Goal: Transaction & Acquisition: Download file/media

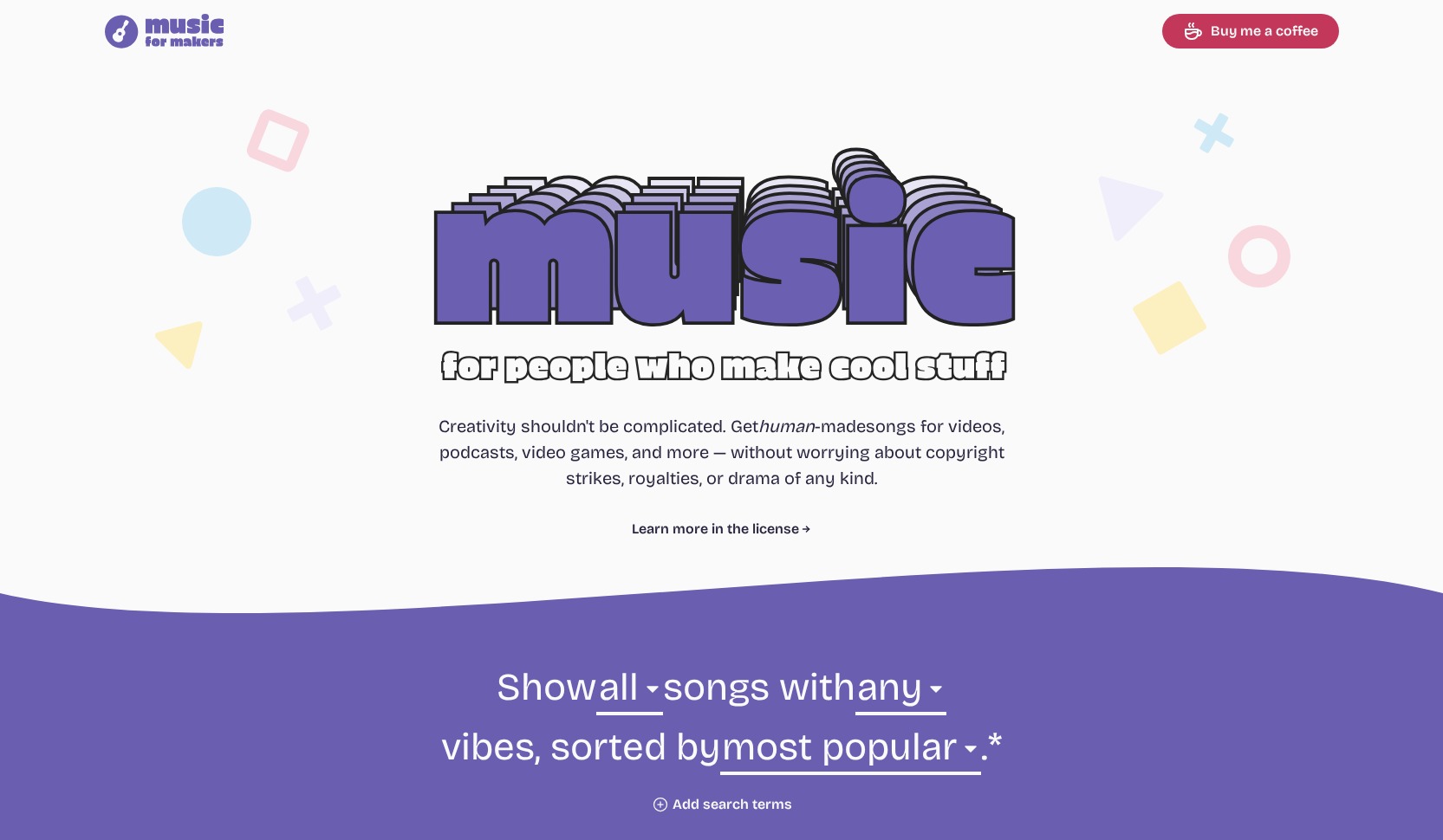
click at [792, 286] on div at bounding box center [722, 279] width 1109 height 351
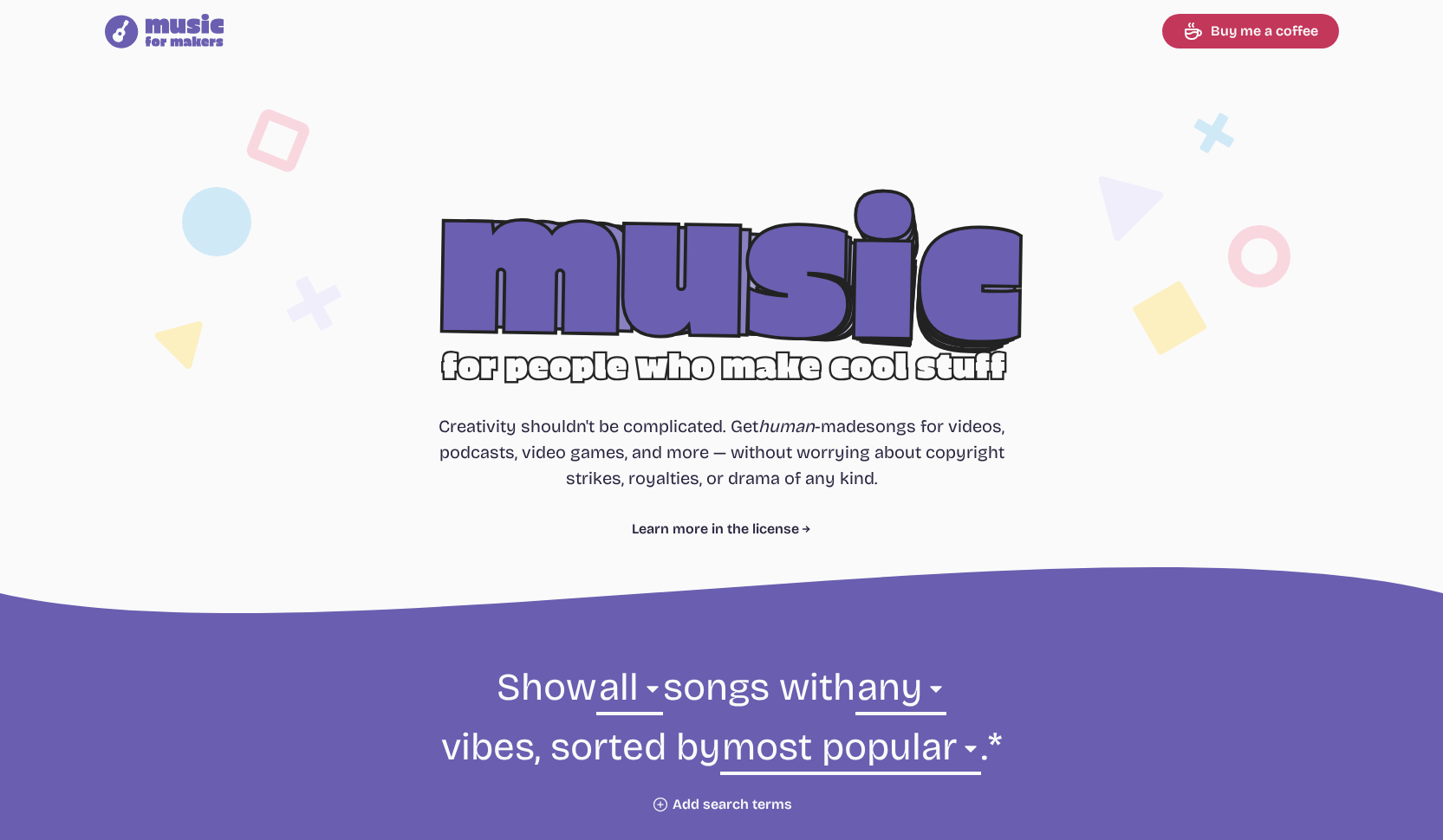
scroll to position [22, 0]
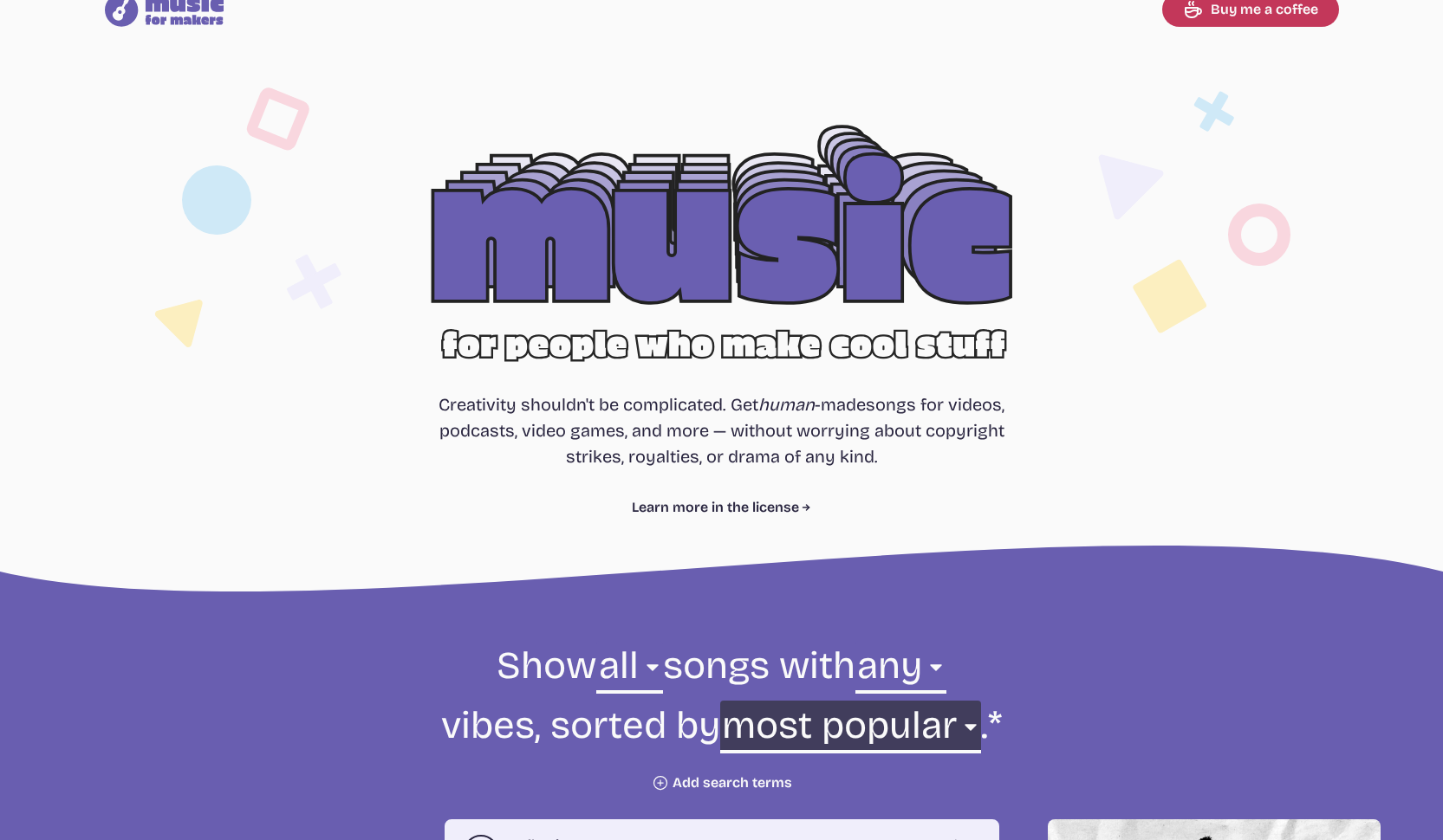
select select "newest"
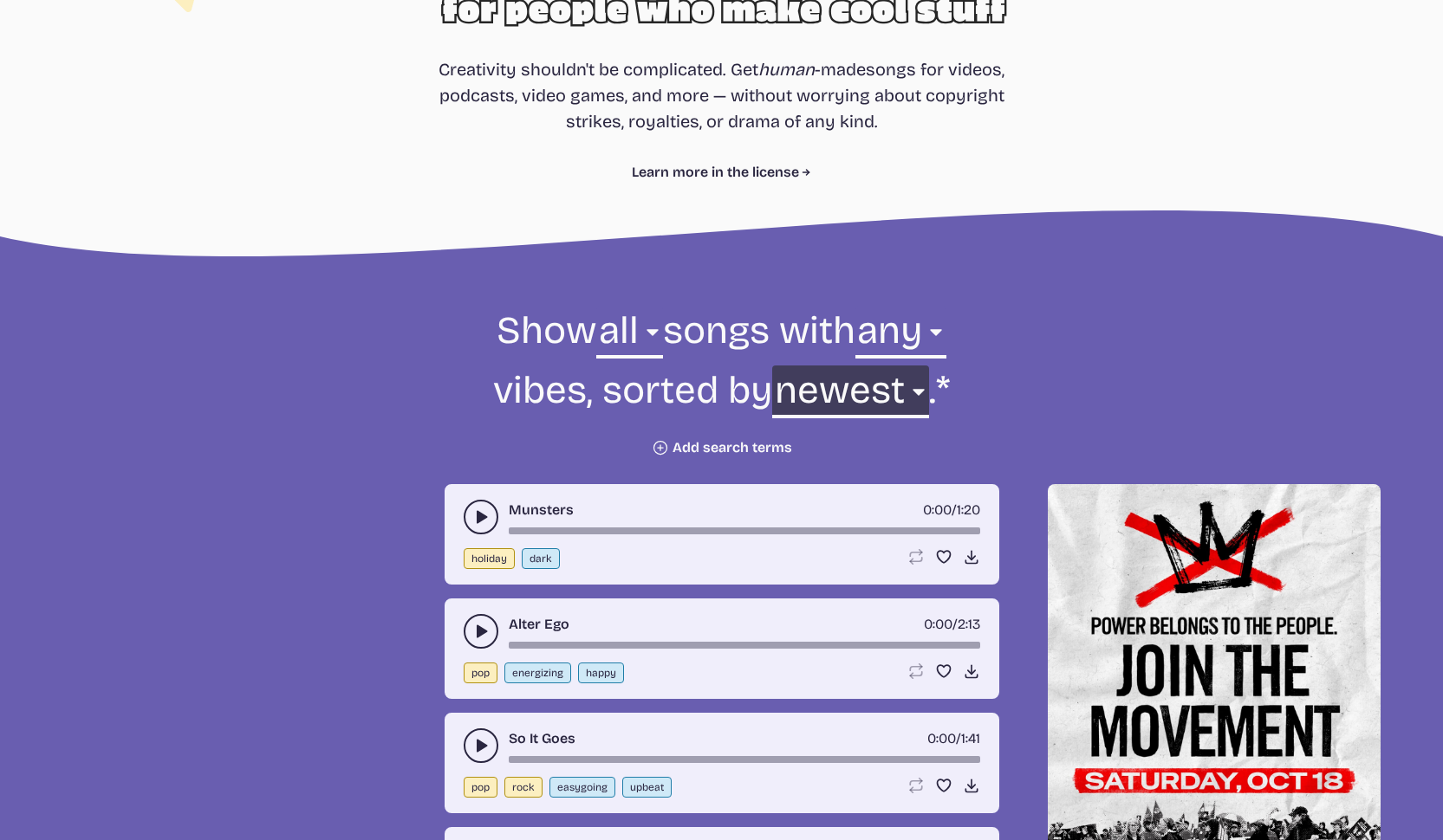
scroll to position [415, 0]
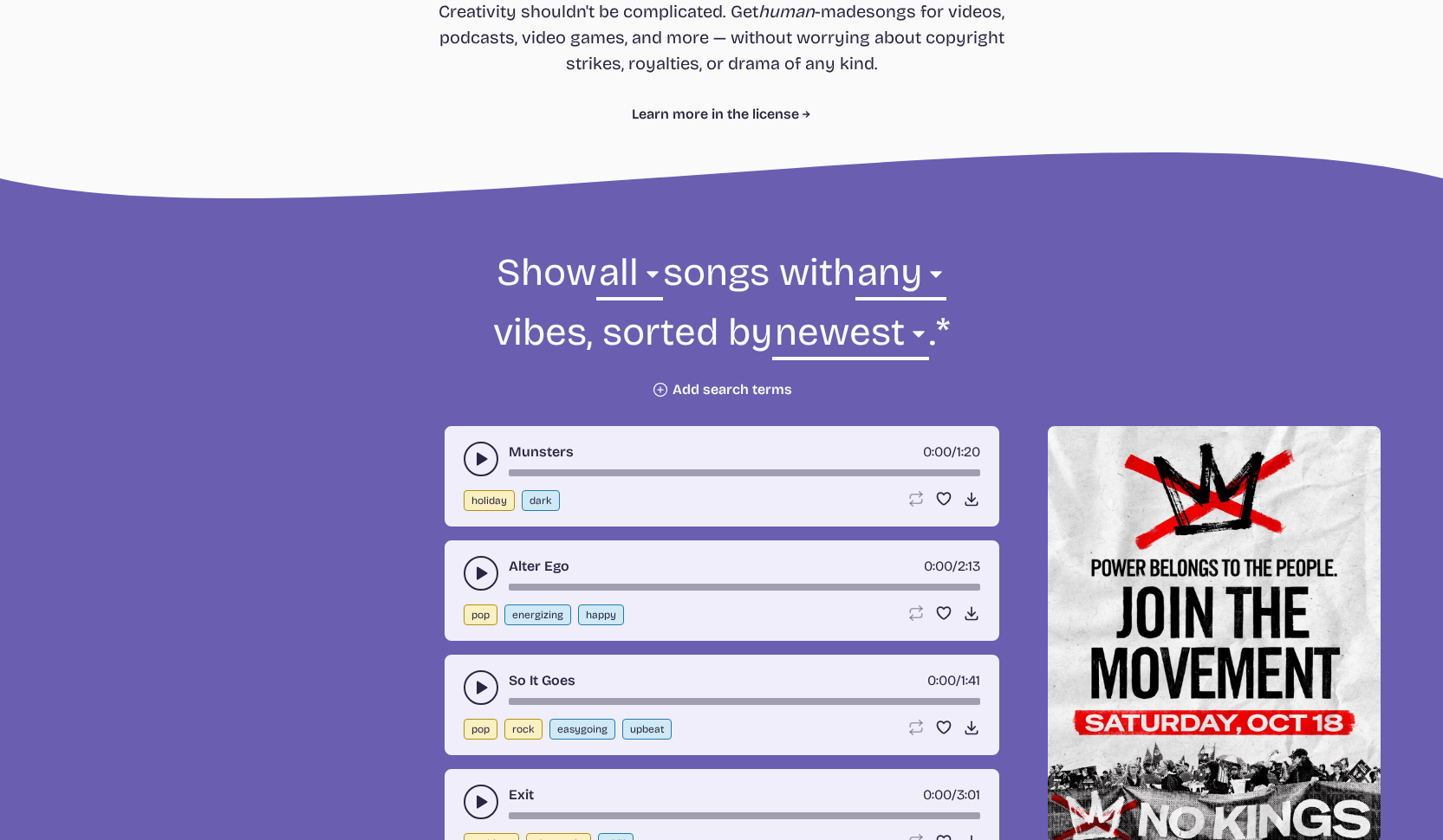
click at [488, 567] on icon "play-pause toggle" at bounding box center [481, 573] width 17 height 17
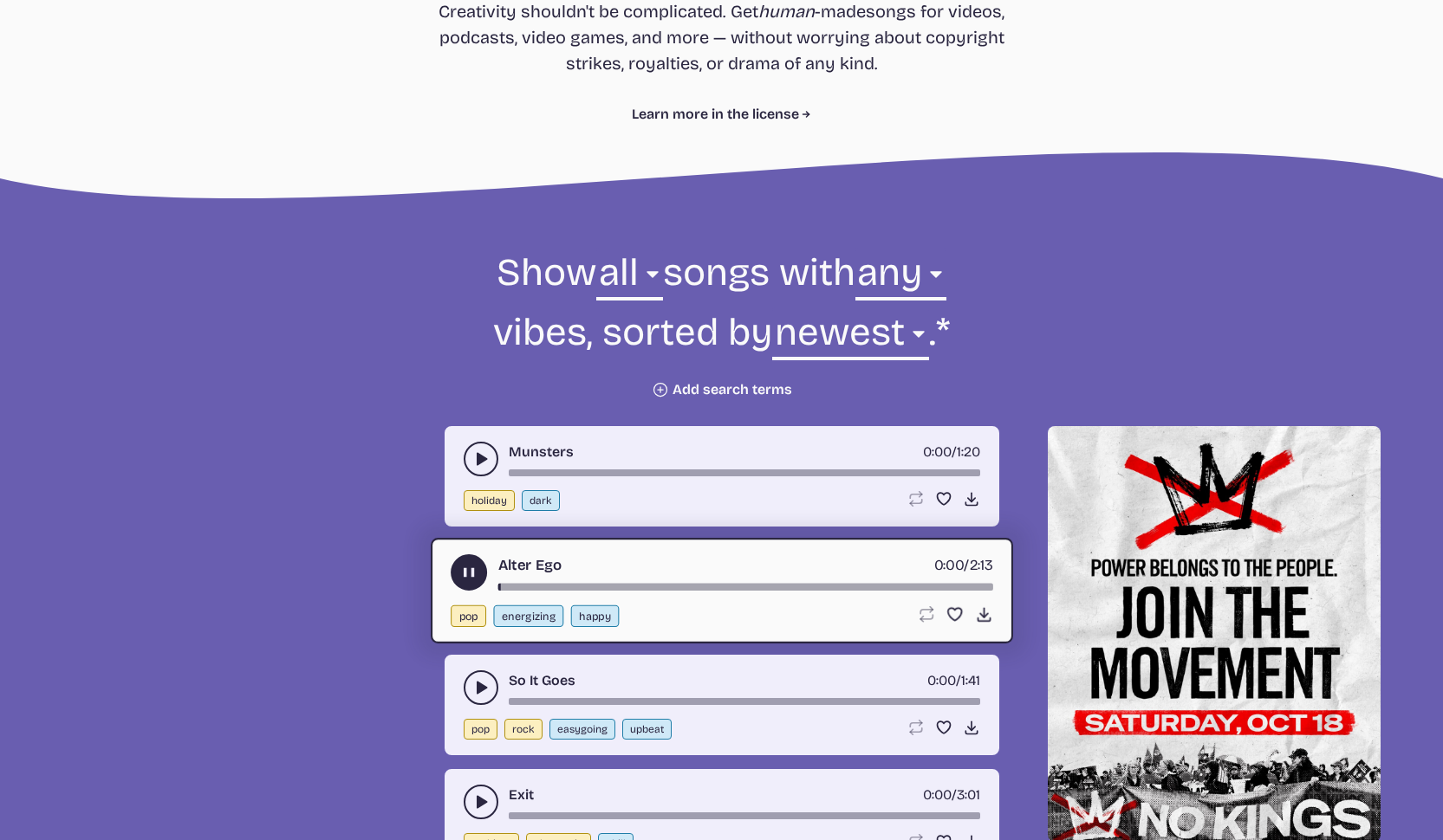
click at [477, 461] on use "play-pause toggle" at bounding box center [481, 459] width 17 height 17
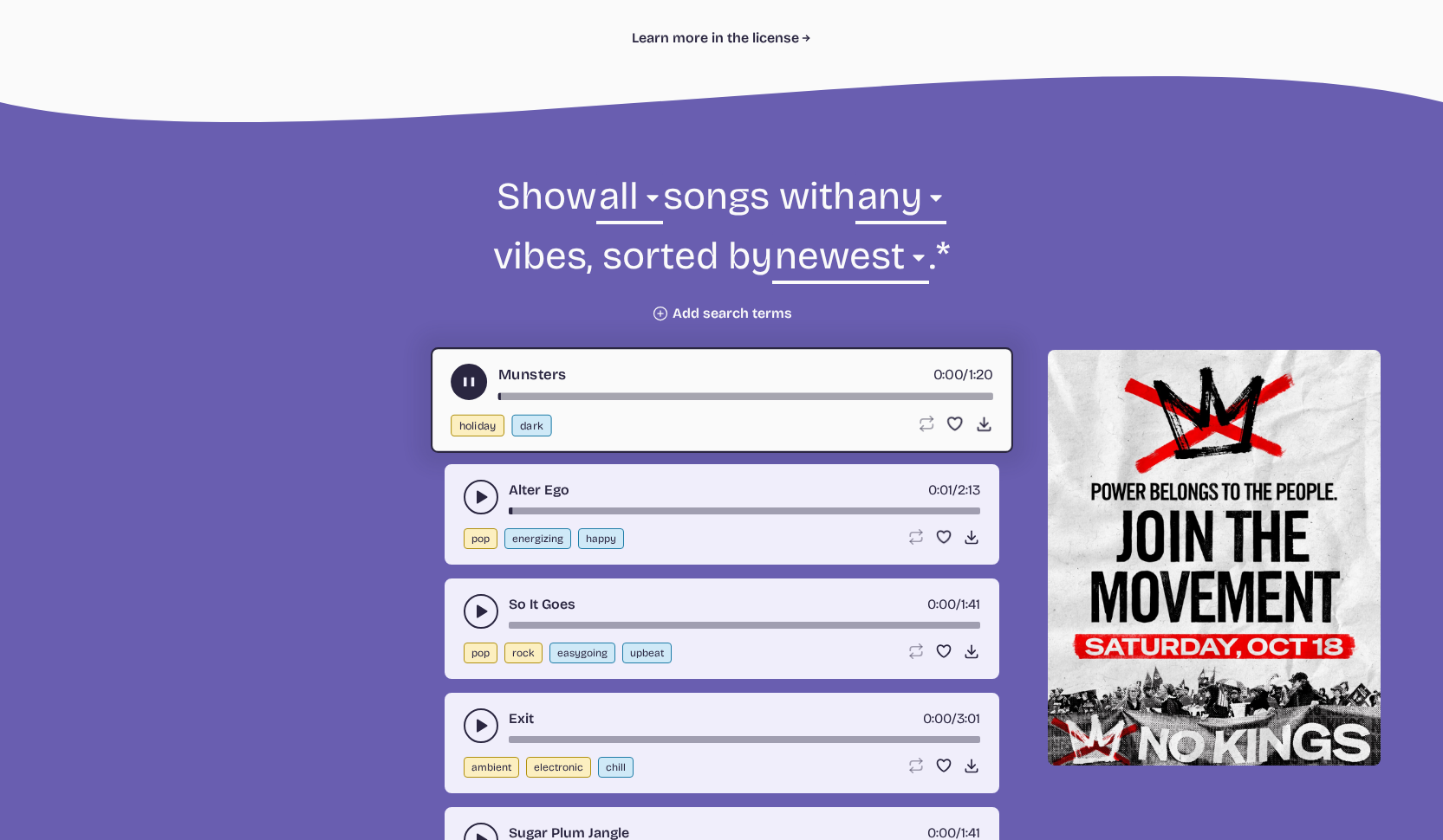
scroll to position [514, 0]
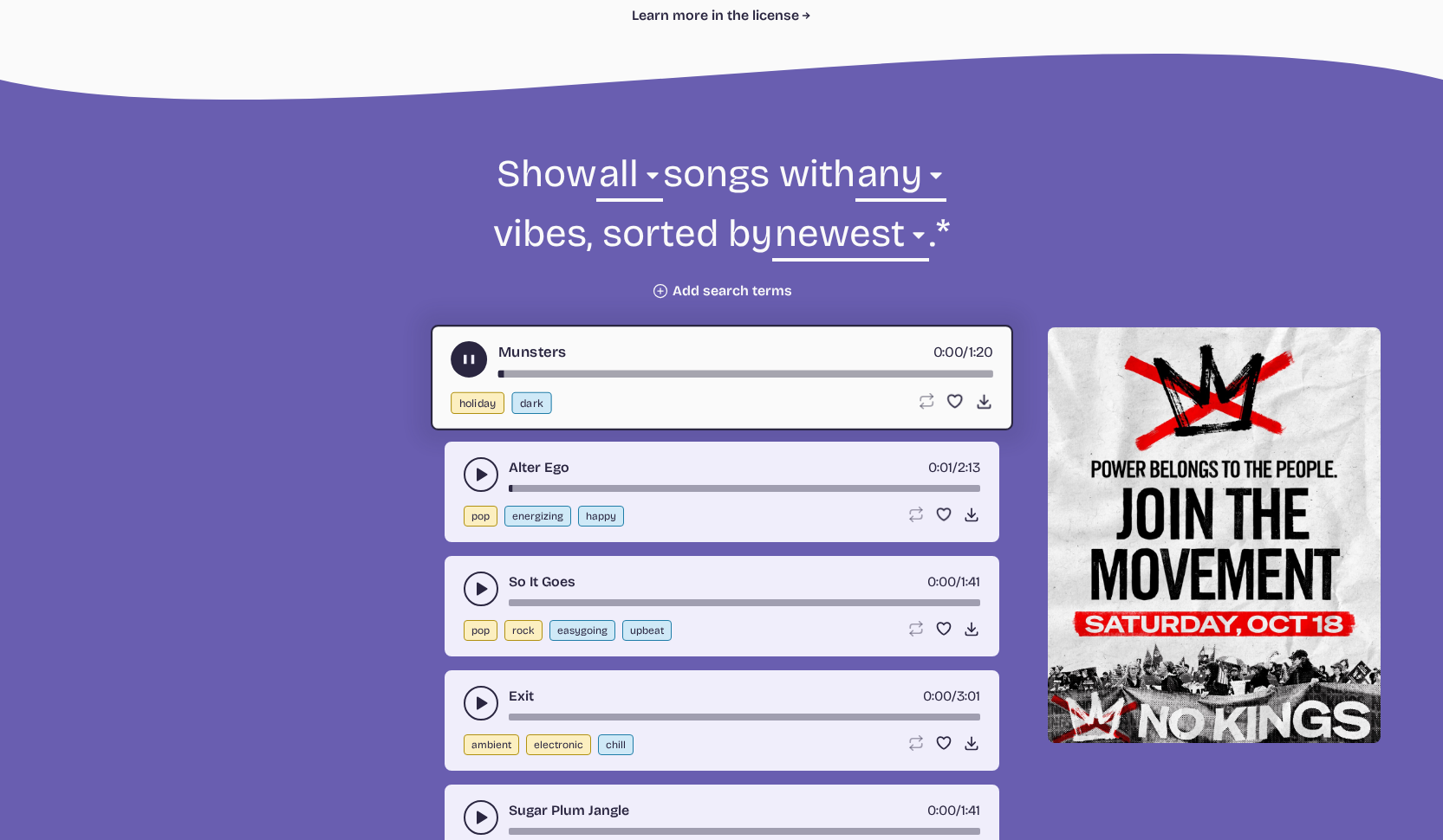
click at [470, 578] on button "play-pause toggle" at bounding box center [481, 589] width 35 height 35
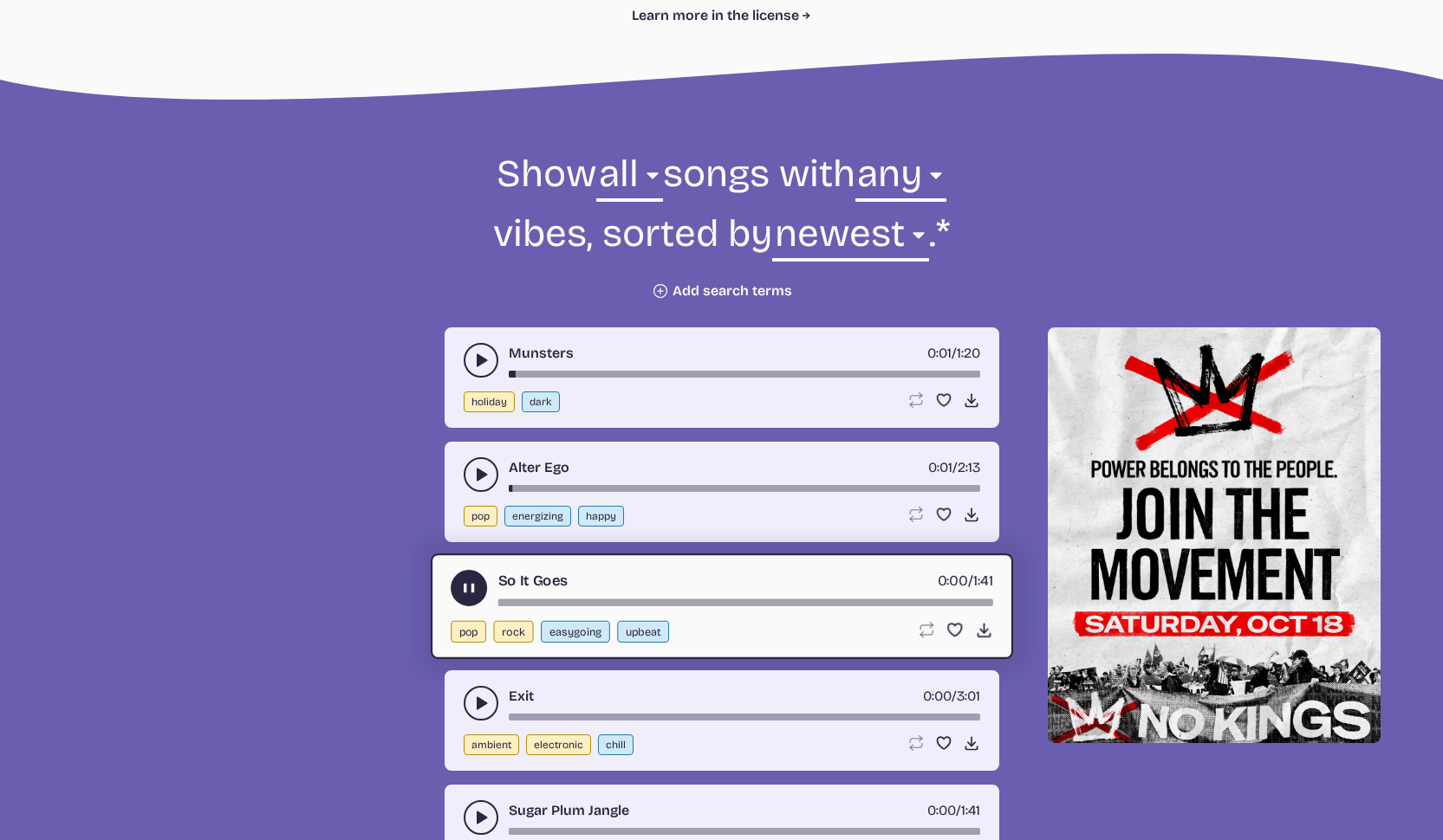
scroll to position [793, 0]
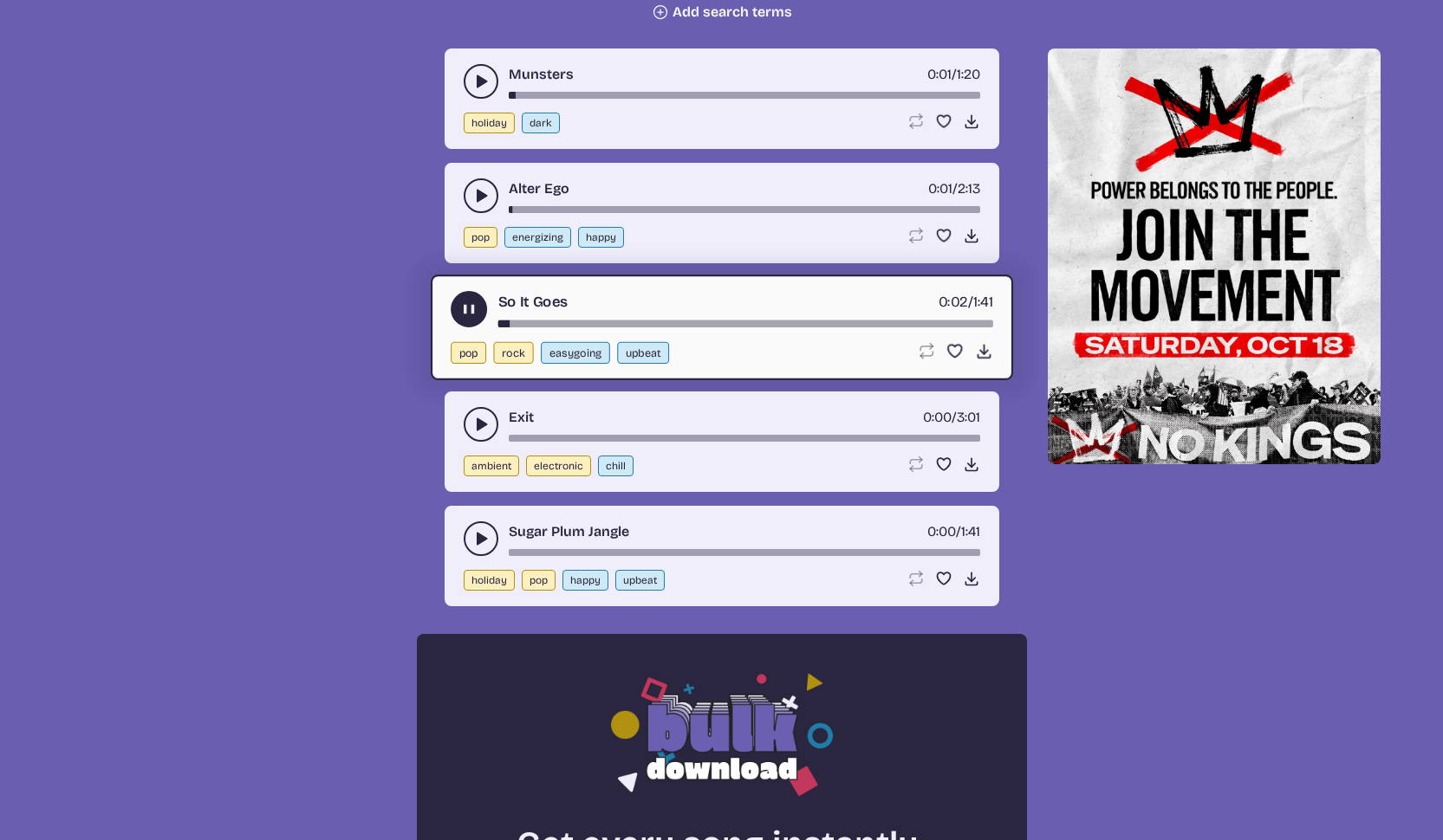
click at [477, 420] on use "play-pause toggle" at bounding box center [481, 425] width 17 height 17
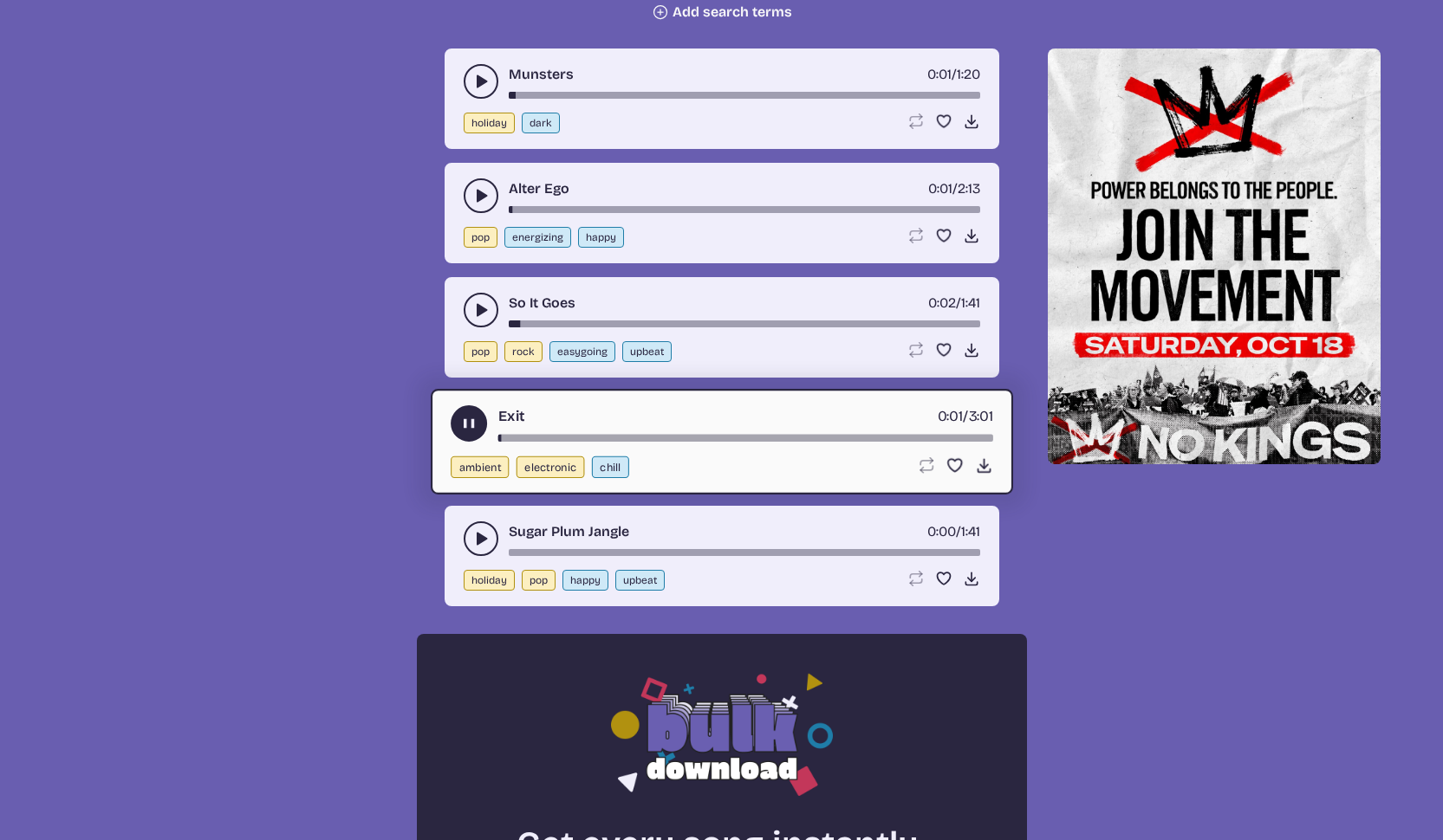
click at [484, 540] on use "play-pause toggle" at bounding box center [481, 538] width 17 height 17
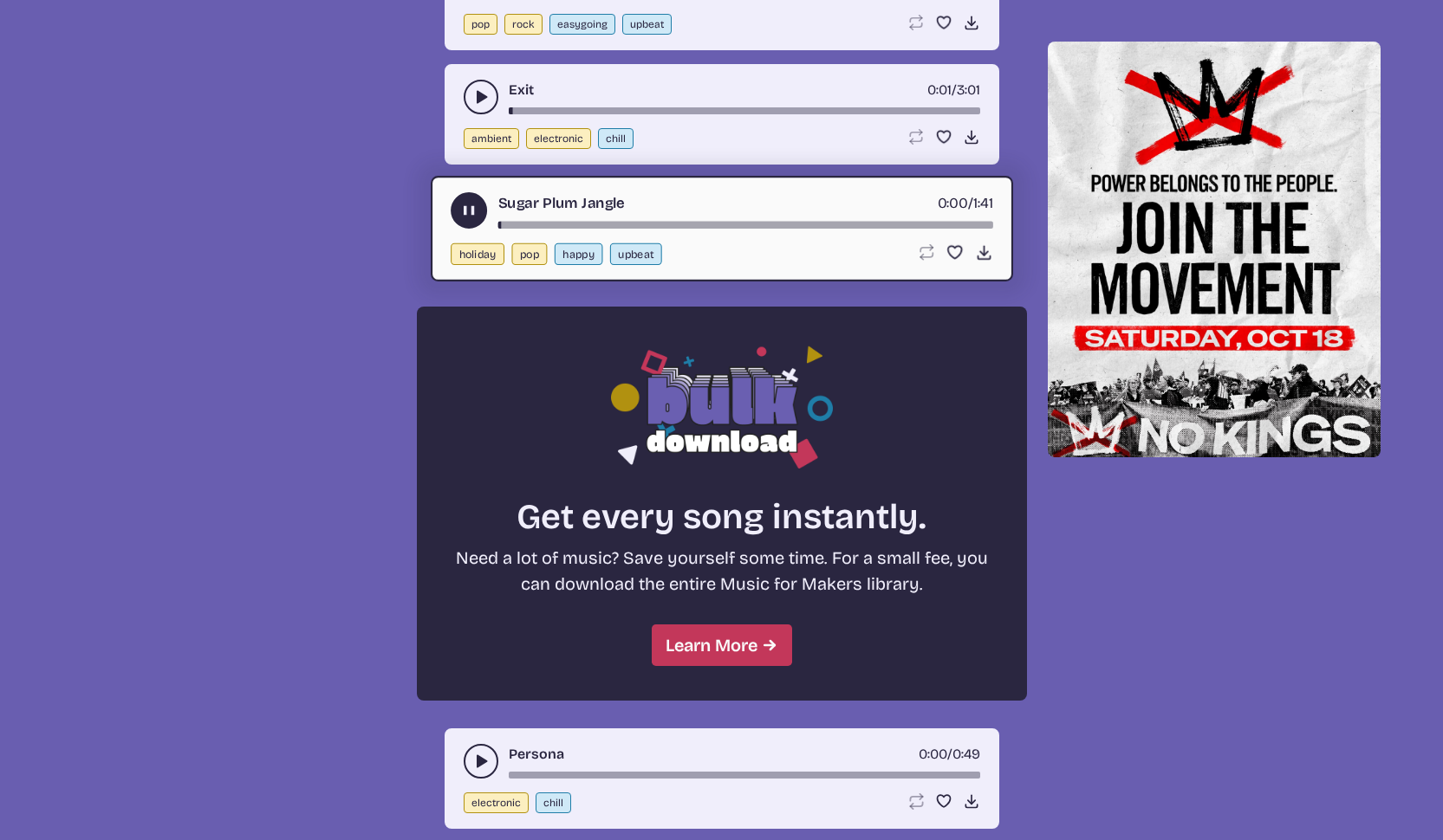
scroll to position [1239, 0]
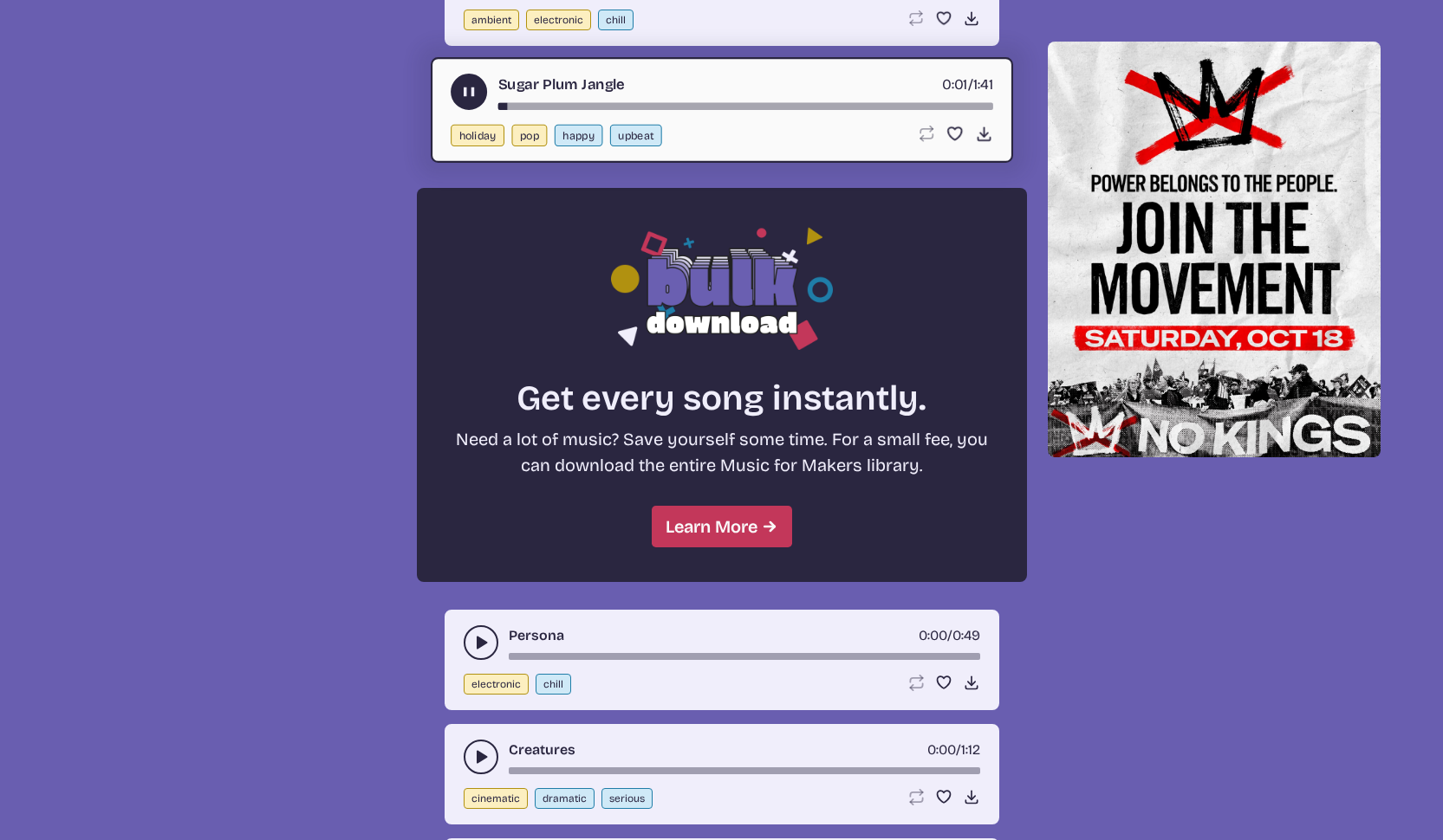
click at [478, 635] on icon "play-pause toggle" at bounding box center [481, 642] width 17 height 17
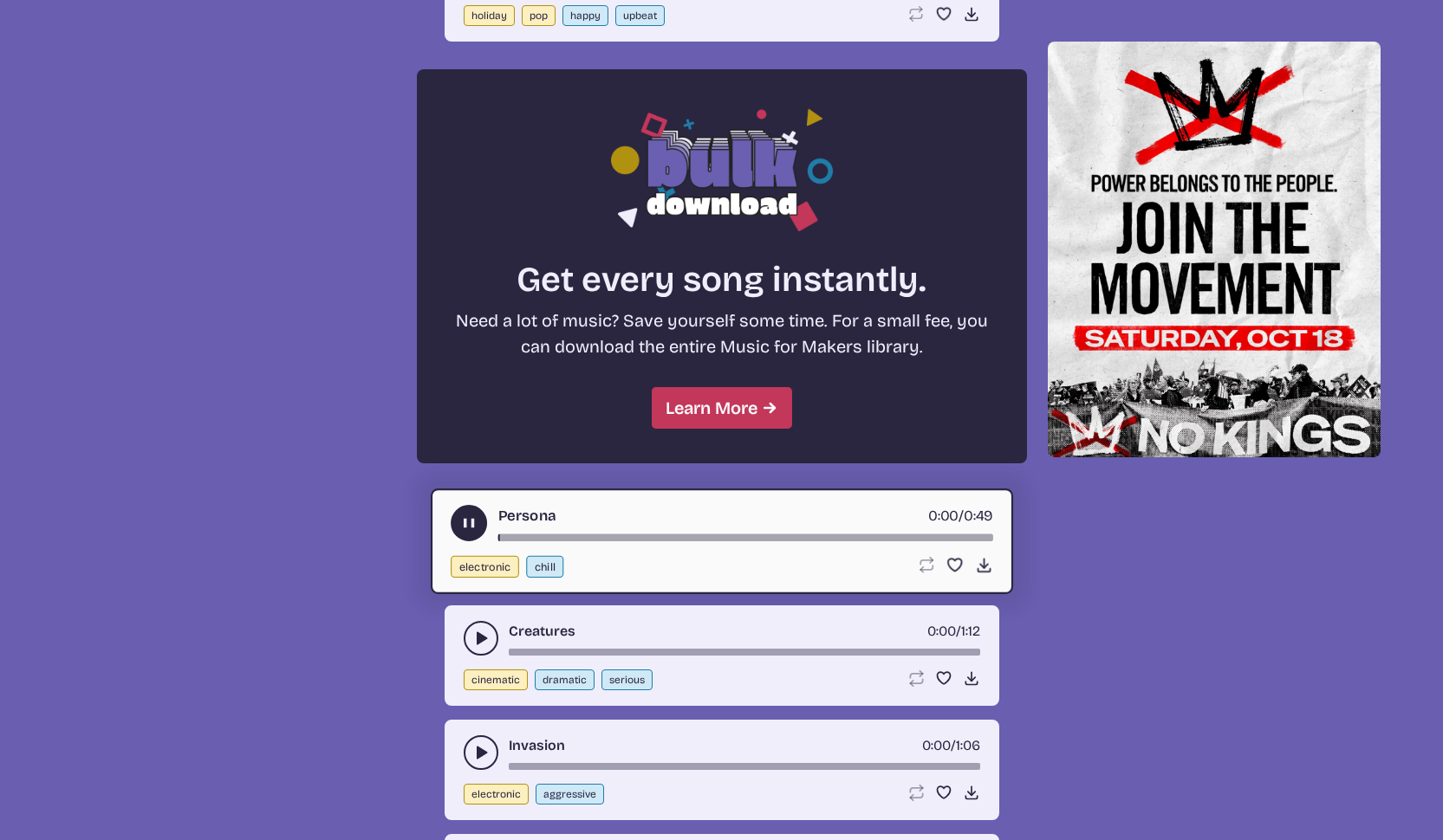
scroll to position [1447, 0]
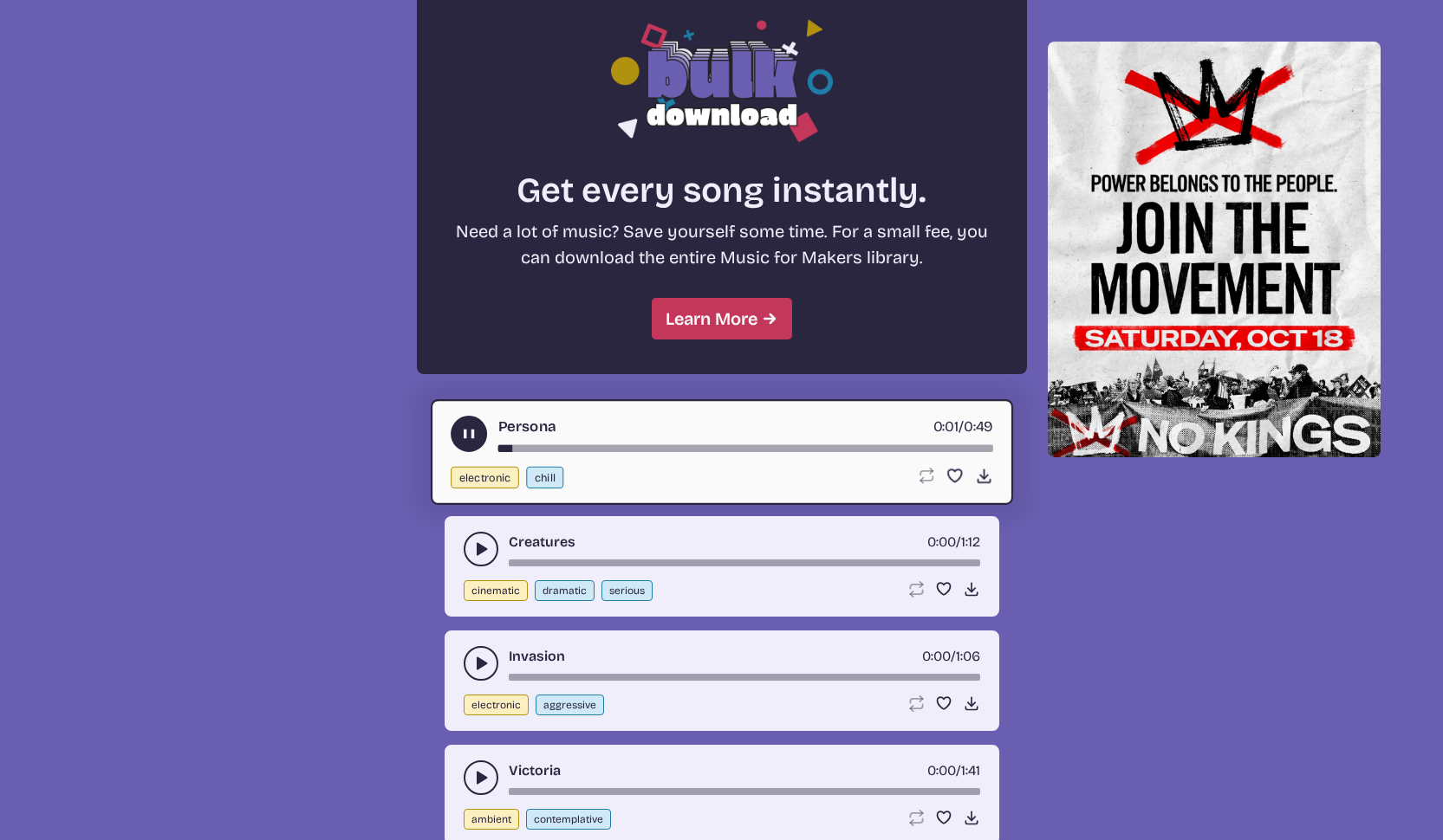
click at [482, 541] on icon "play-pause toggle" at bounding box center [481, 549] width 17 height 17
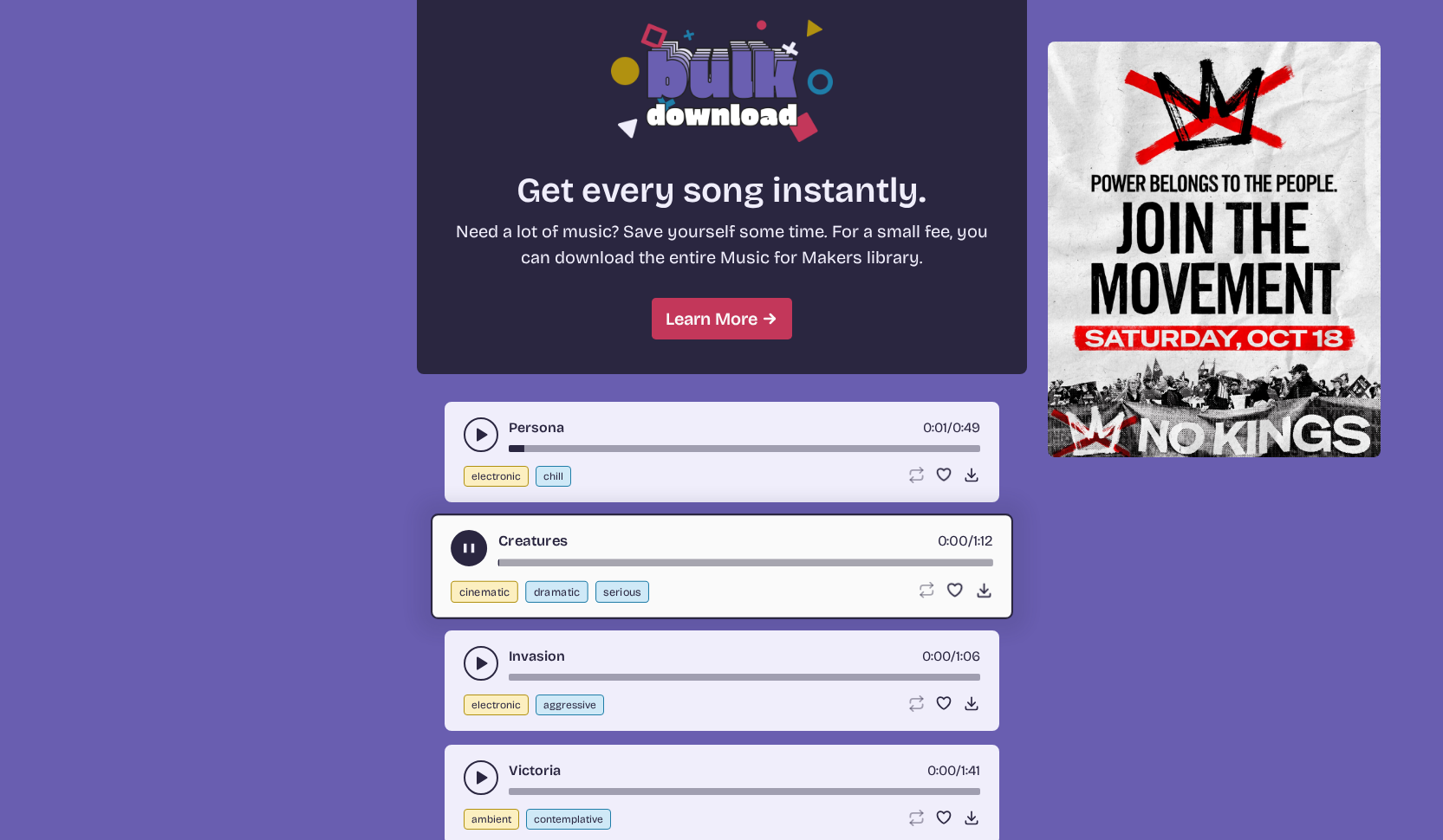
scroll to position [1562, 0]
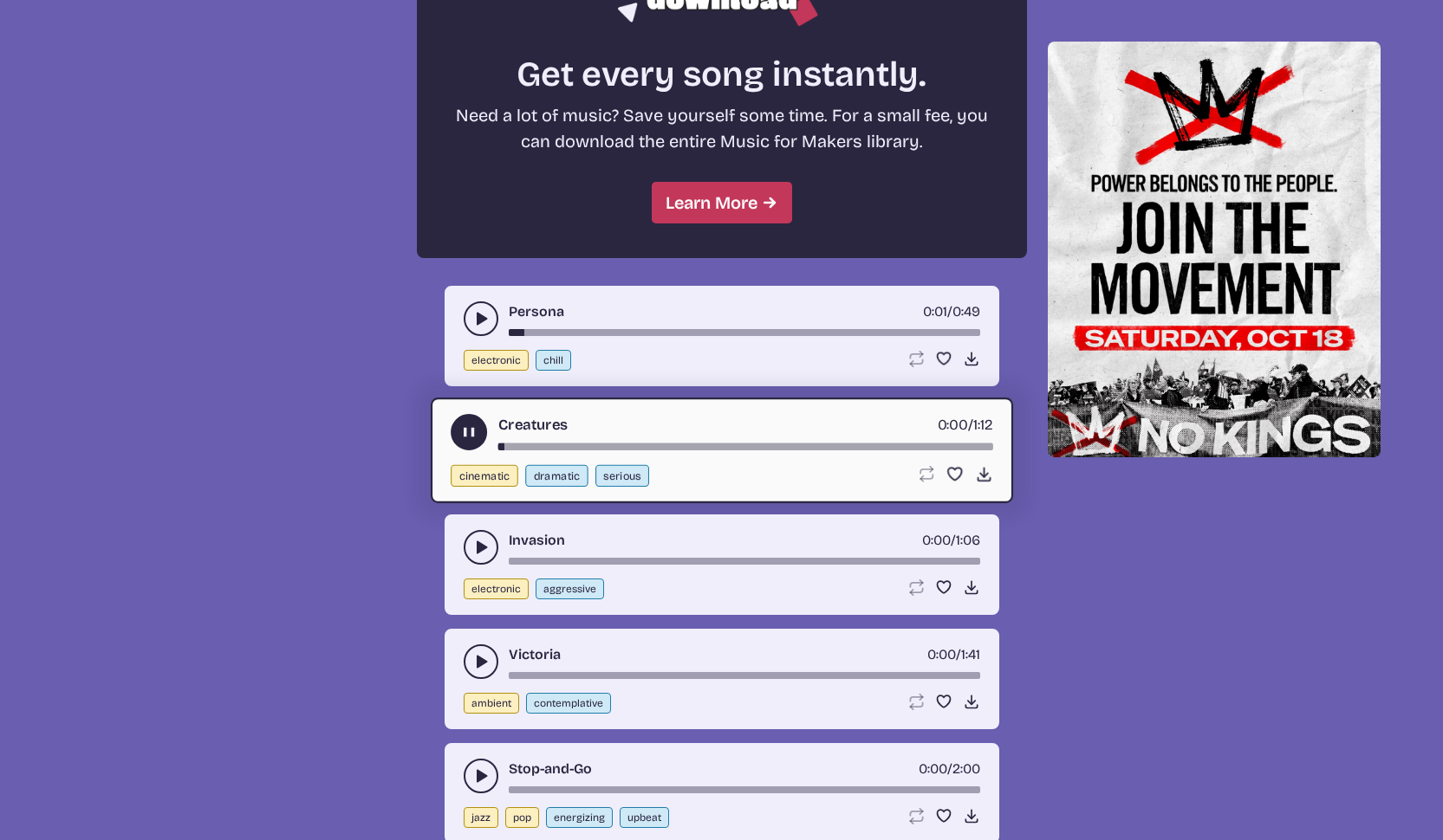
click at [481, 545] on use "play-pause toggle" at bounding box center [481, 547] width 17 height 17
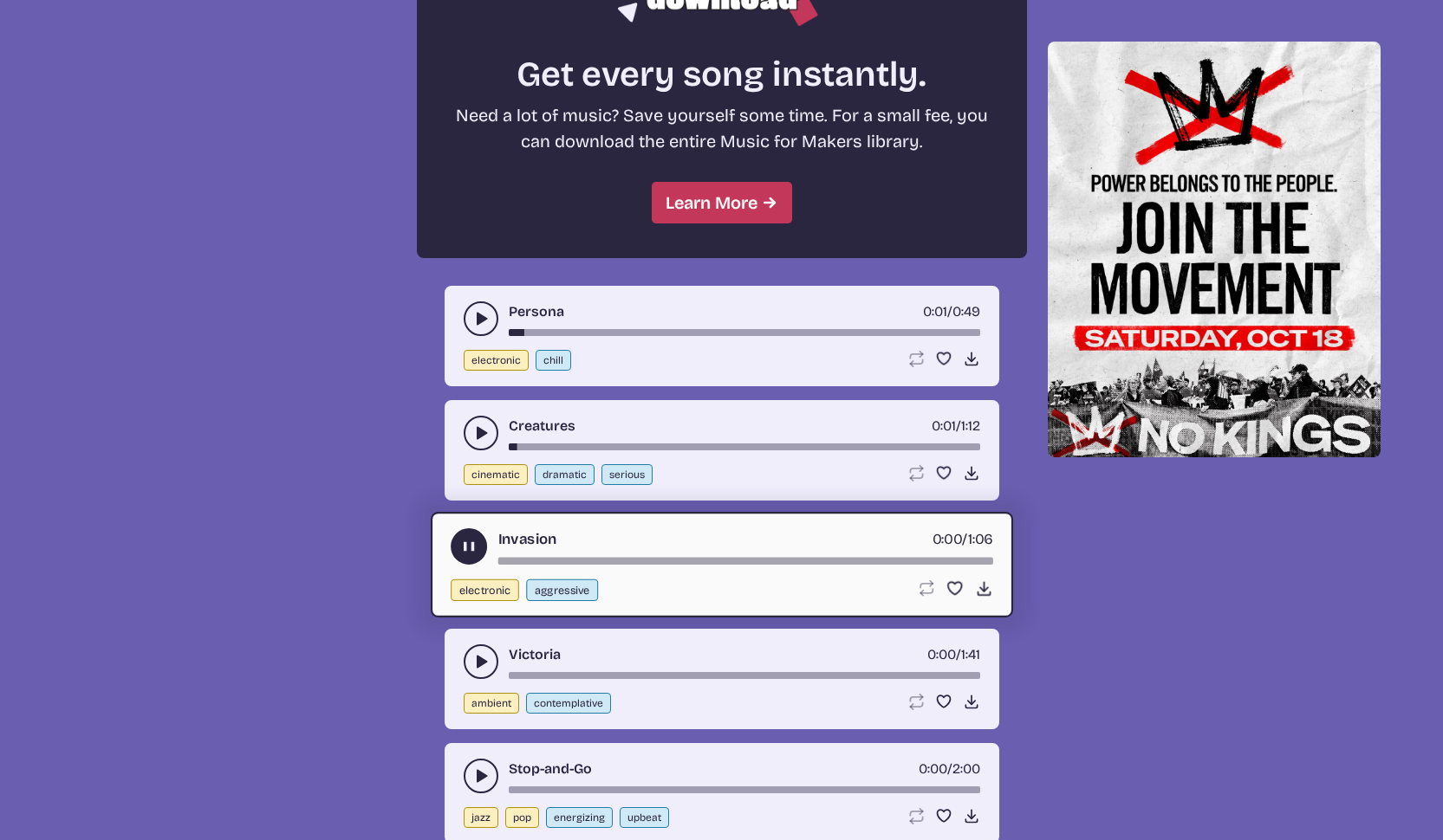
scroll to position [1645, 0]
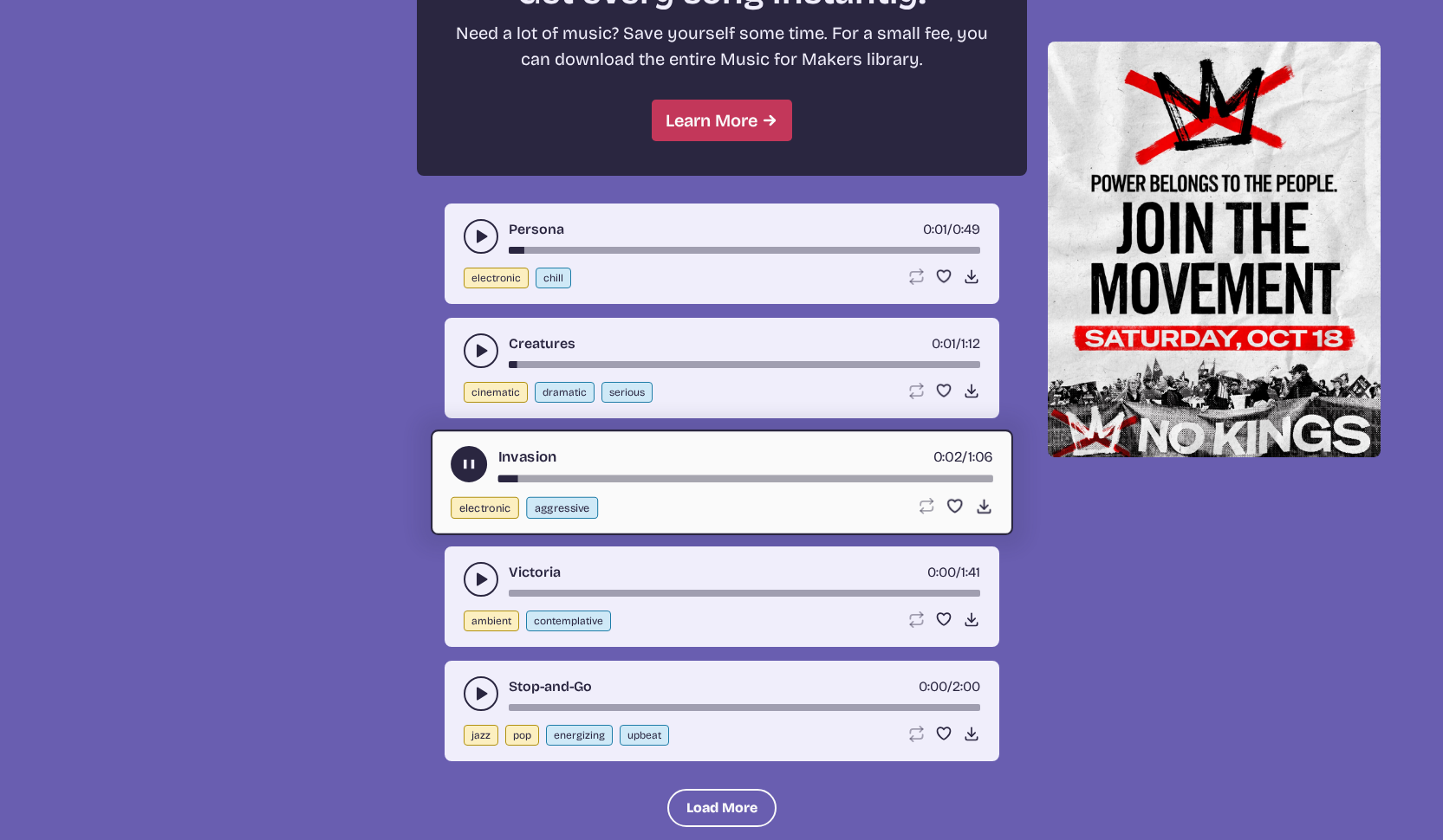
click at [638, 476] on div "song-time-bar" at bounding box center [745, 479] width 495 height 7
click at [484, 575] on icon "play-pause toggle" at bounding box center [481, 580] width 17 height 17
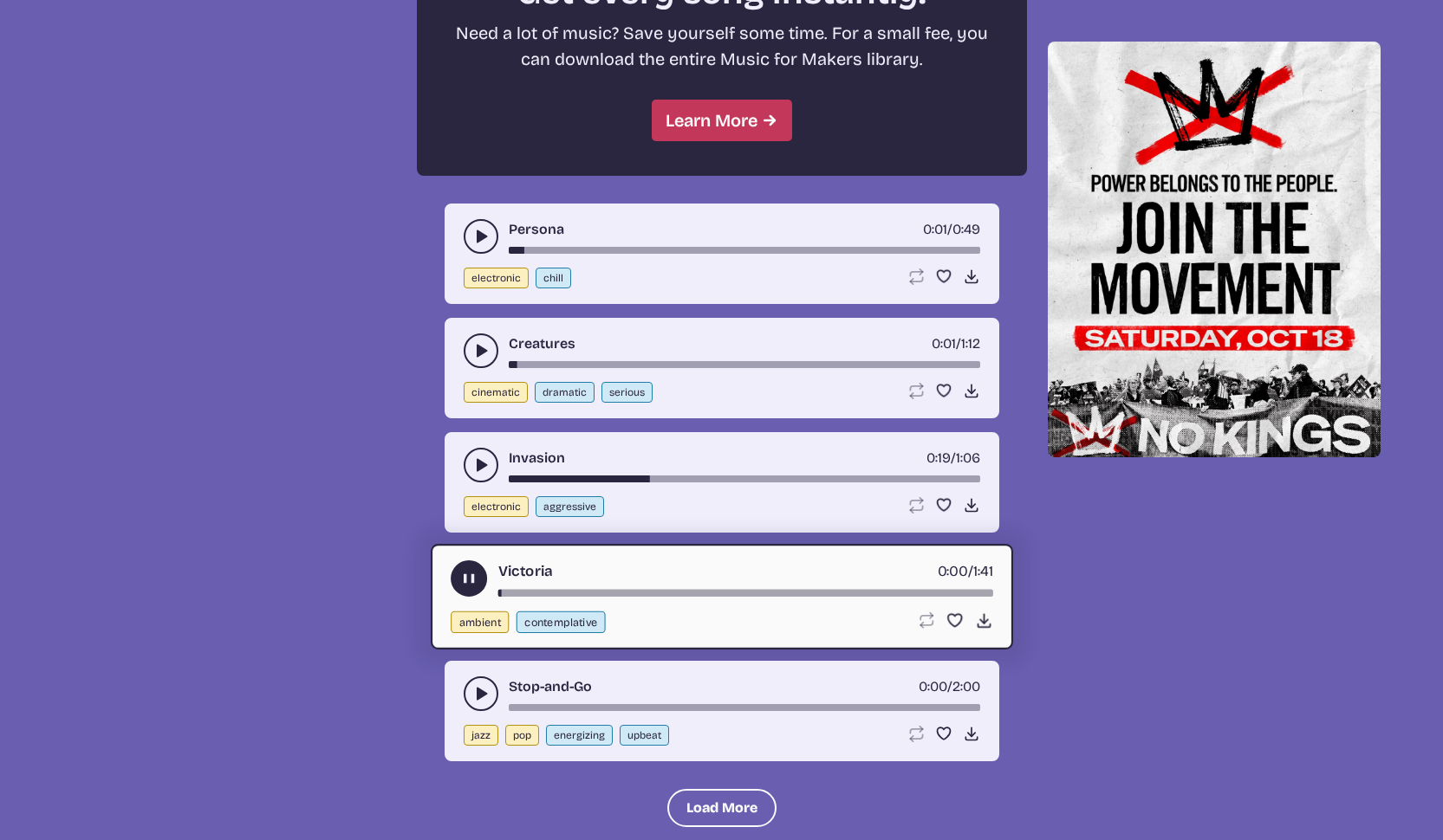
click at [684, 594] on div "song-time-bar" at bounding box center [745, 594] width 495 height 7
click at [688, 588] on div "Victoria 0:38 / 1:41" at bounding box center [722, 579] width 542 height 37
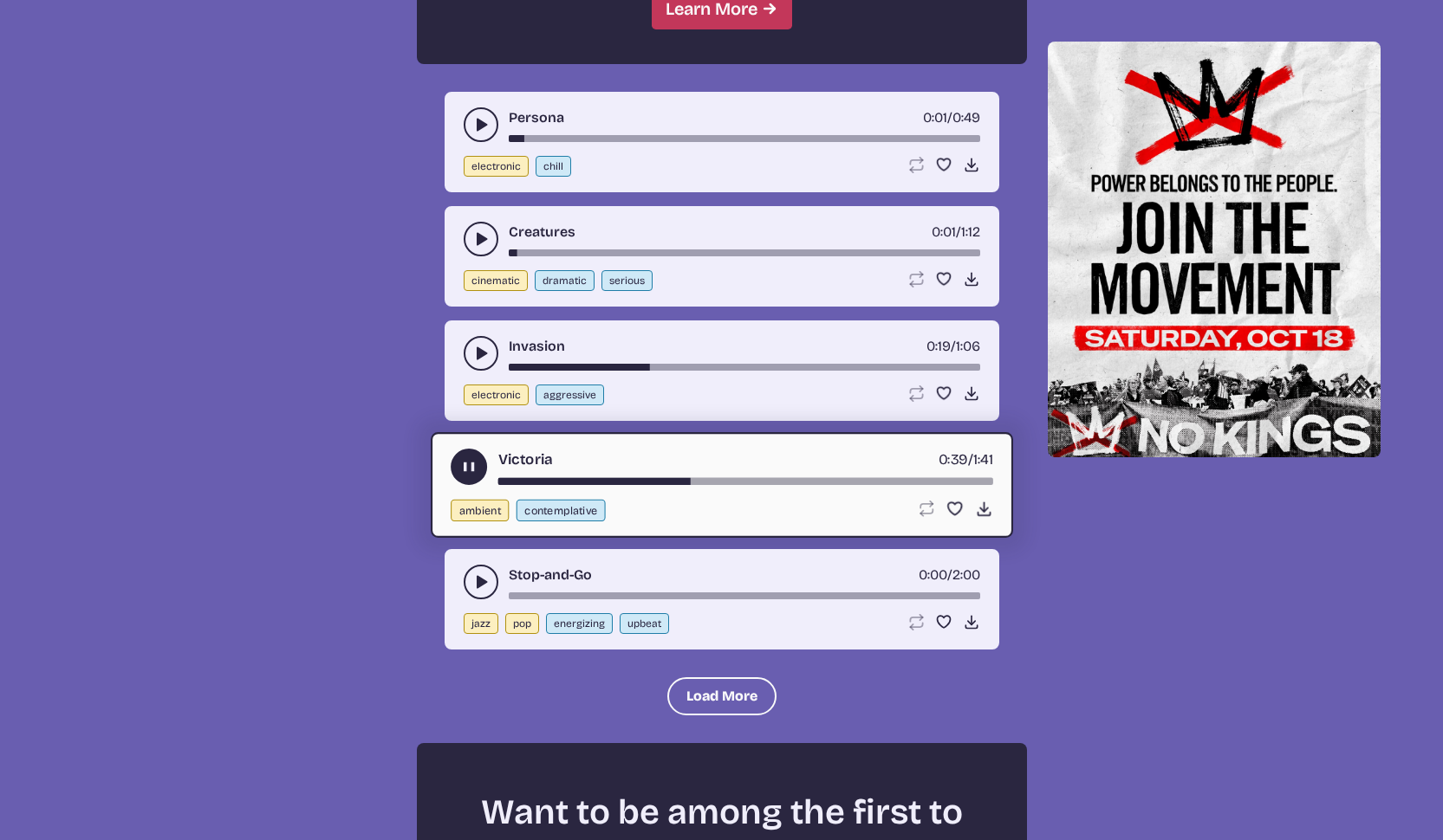
click at [469, 572] on button "play-pause toggle" at bounding box center [481, 582] width 35 height 35
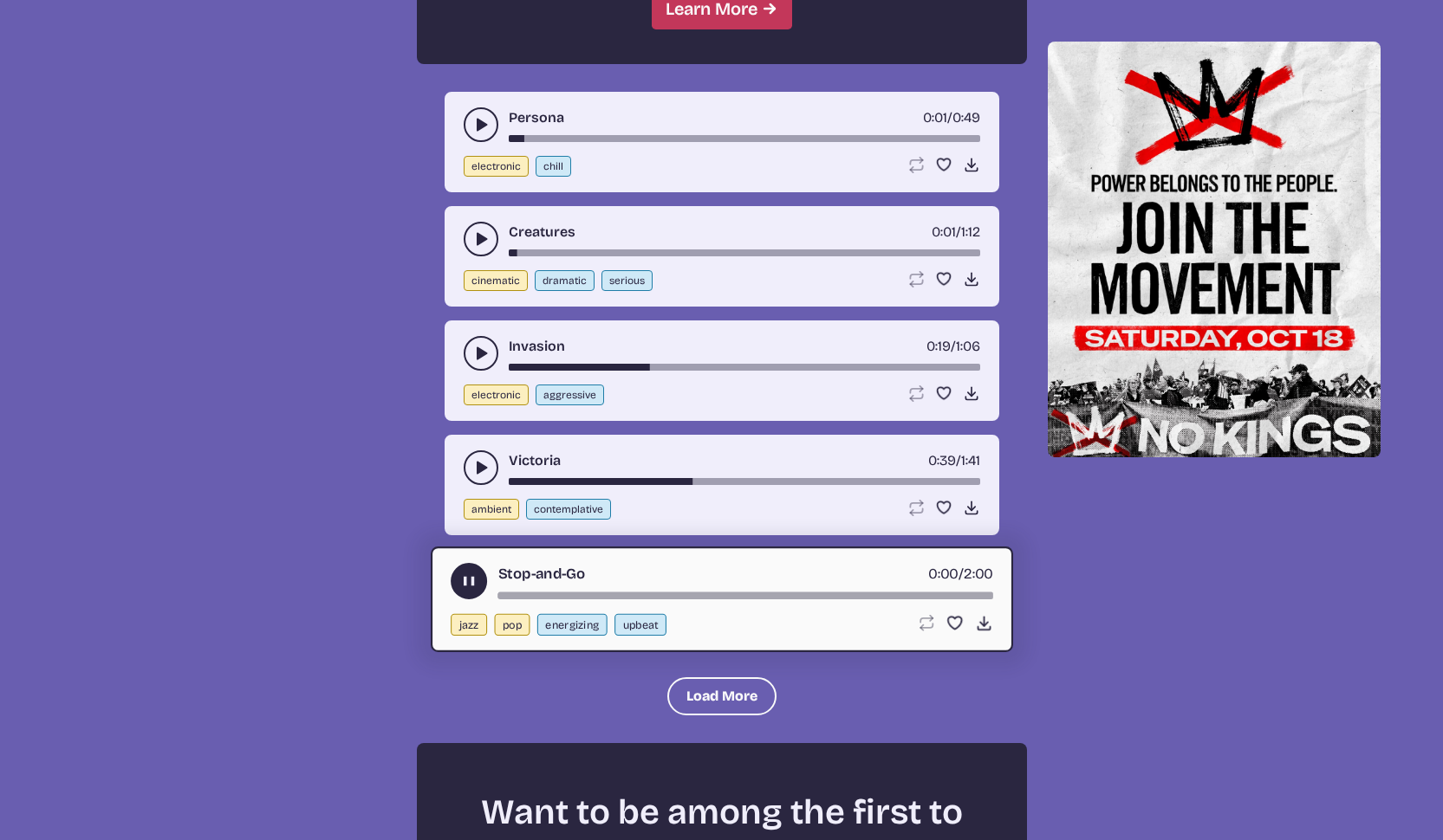
click at [644, 594] on div "song-time-bar" at bounding box center [745, 596] width 495 height 7
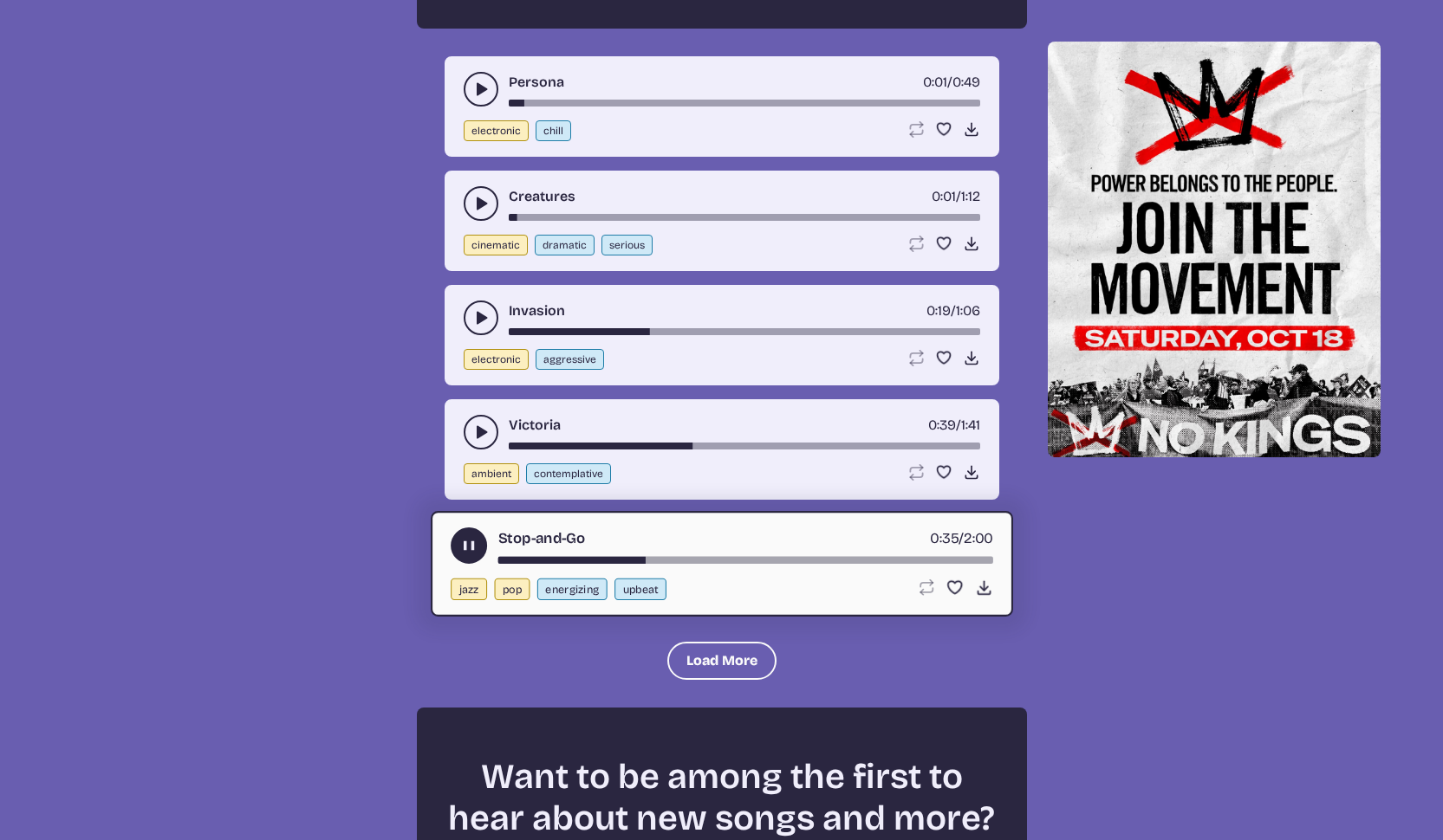
scroll to position [1803, 0]
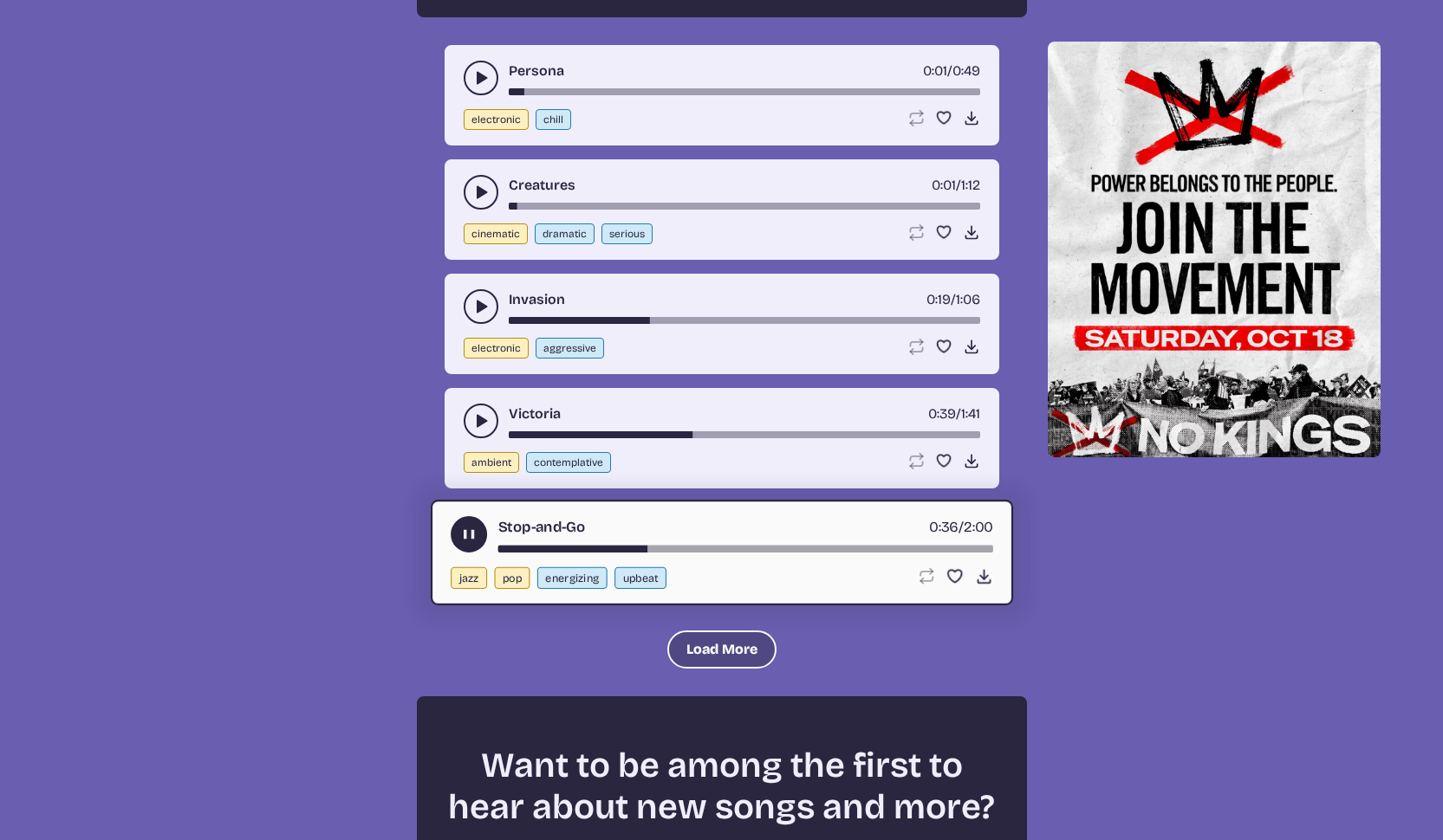
click at [751, 650] on button "Load More" at bounding box center [722, 649] width 109 height 38
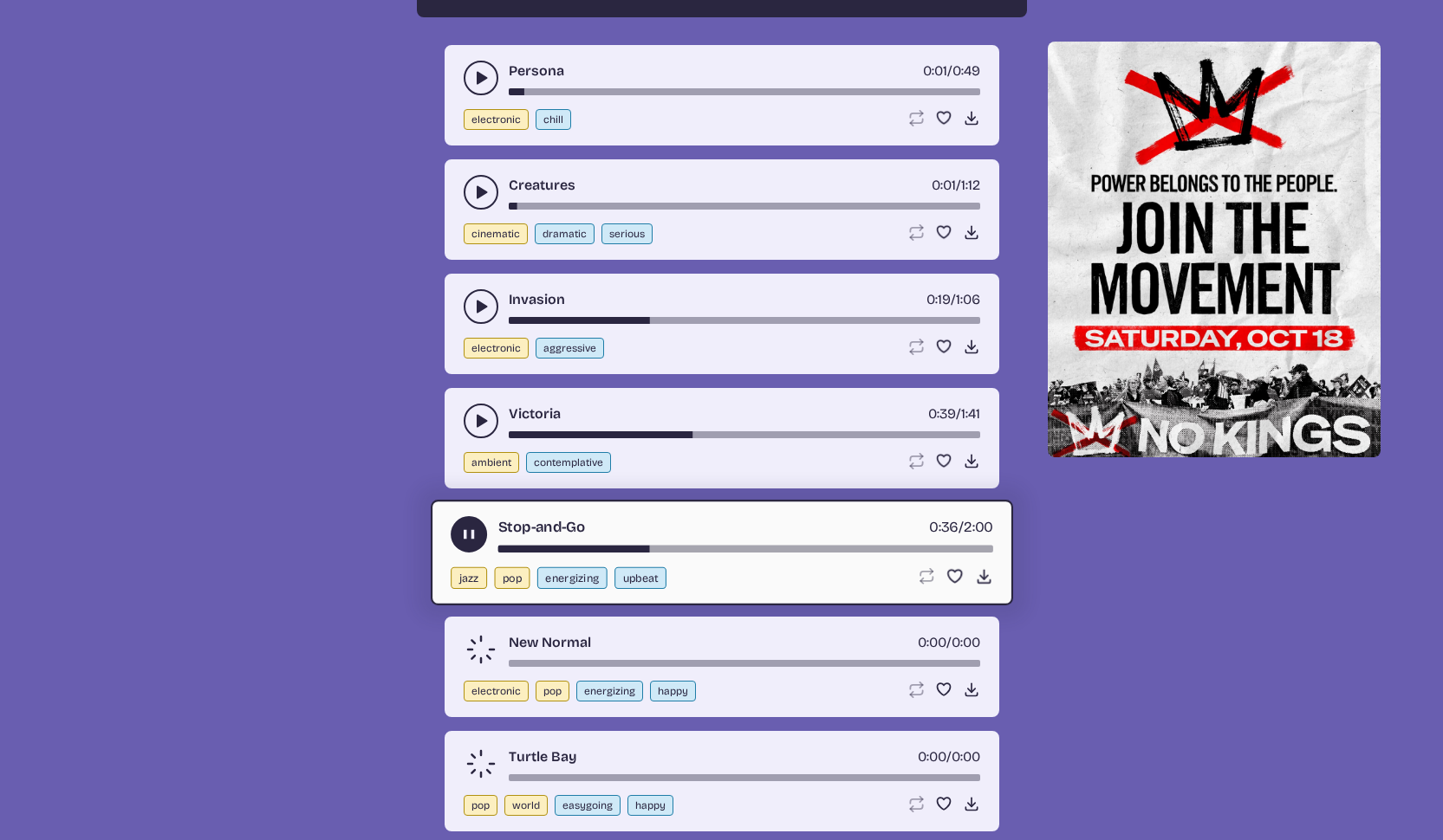
scroll to position [1905, 0]
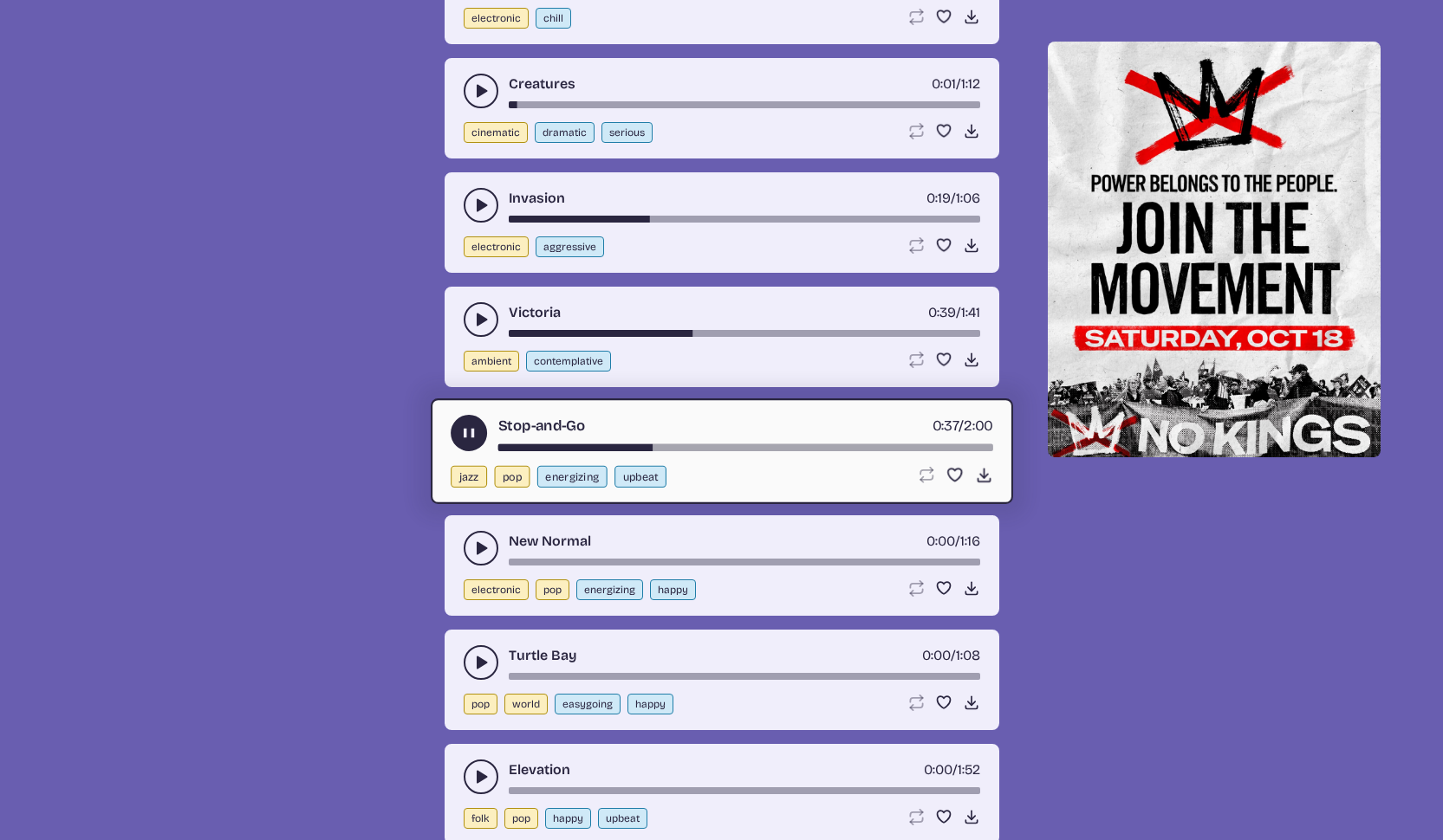
click at [477, 555] on icon "play-pause toggle" at bounding box center [481, 548] width 17 height 17
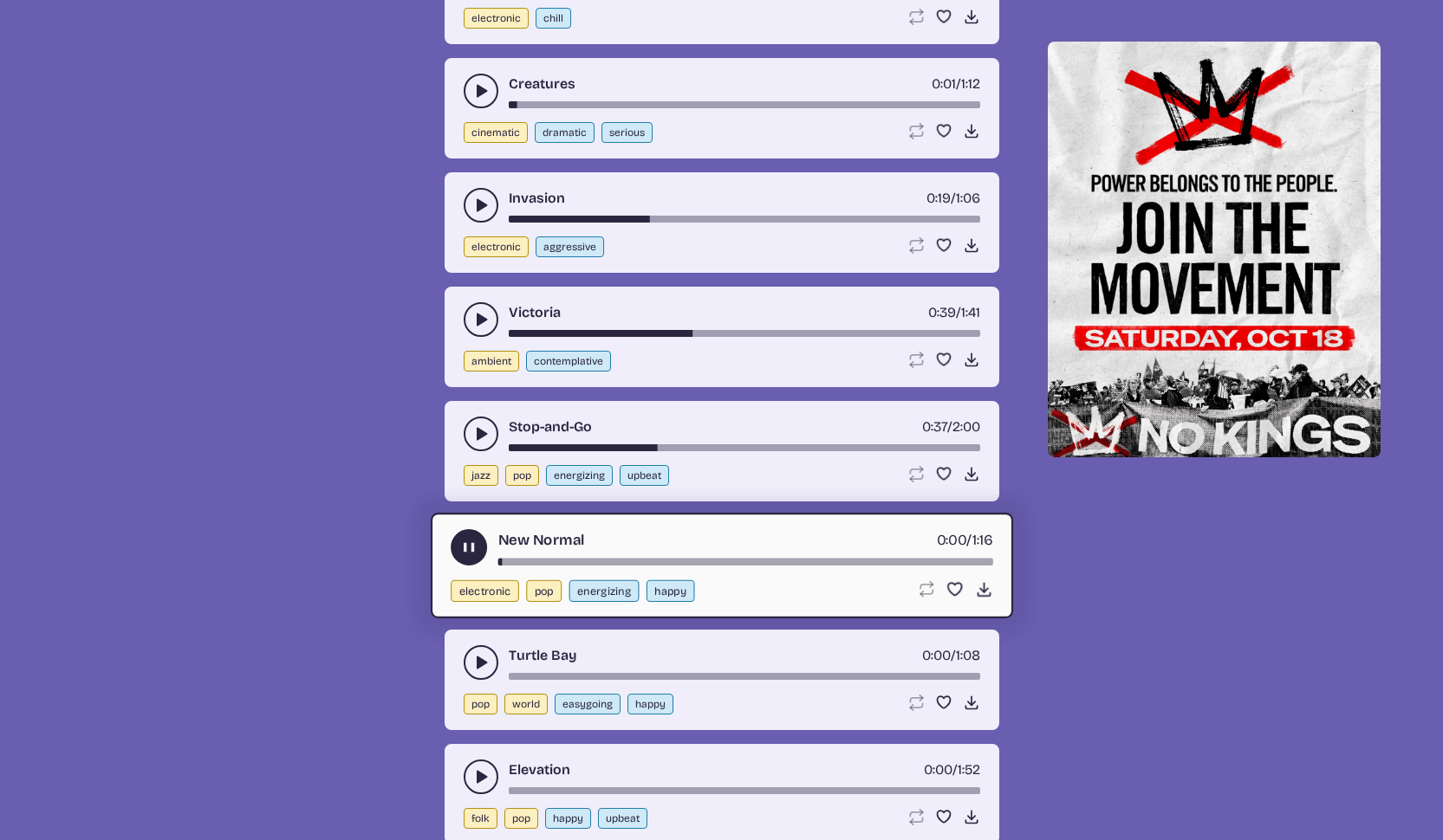
click at [694, 562] on div "song-time-bar" at bounding box center [745, 562] width 495 height 7
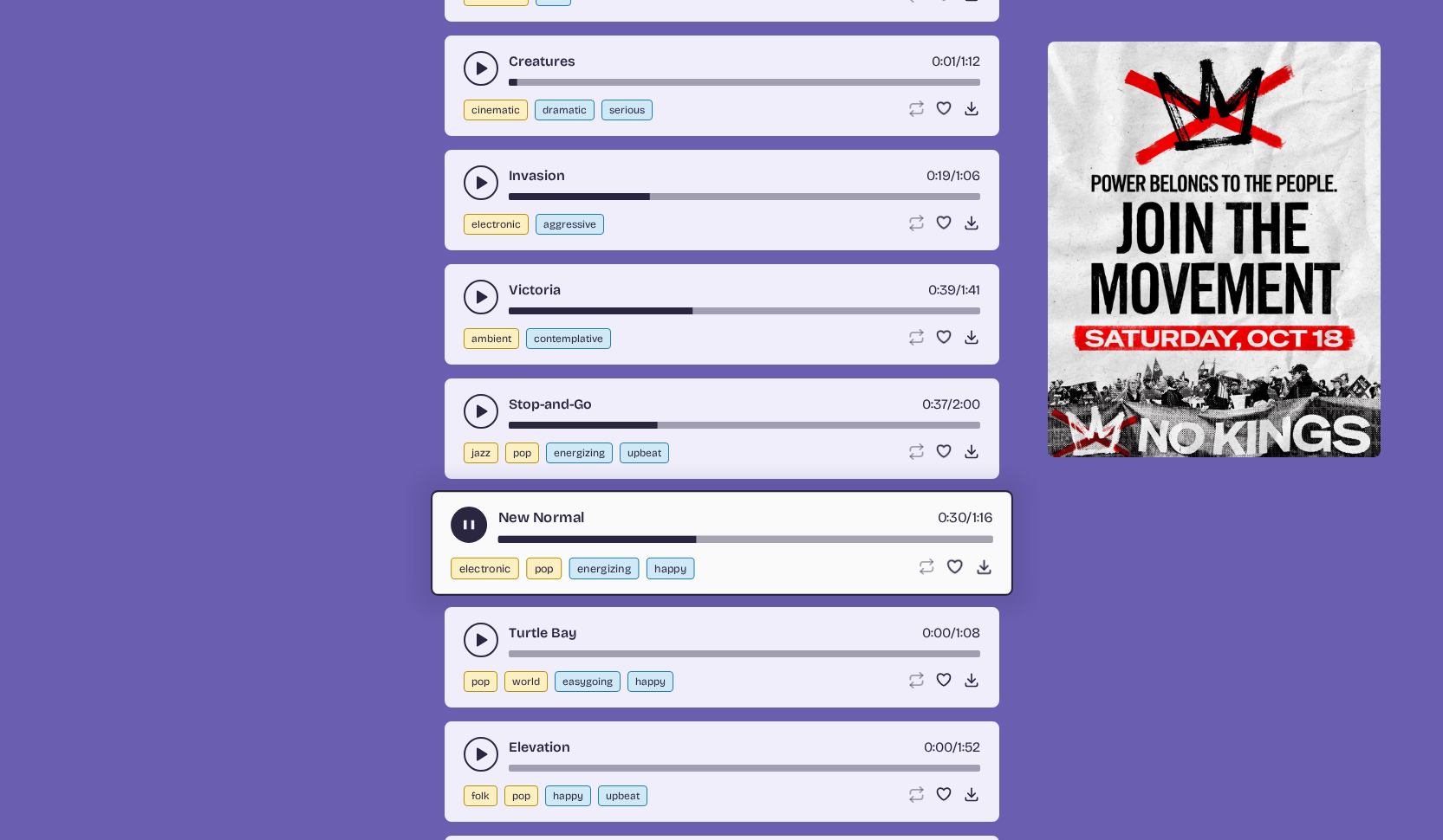
scroll to position [1949, 0]
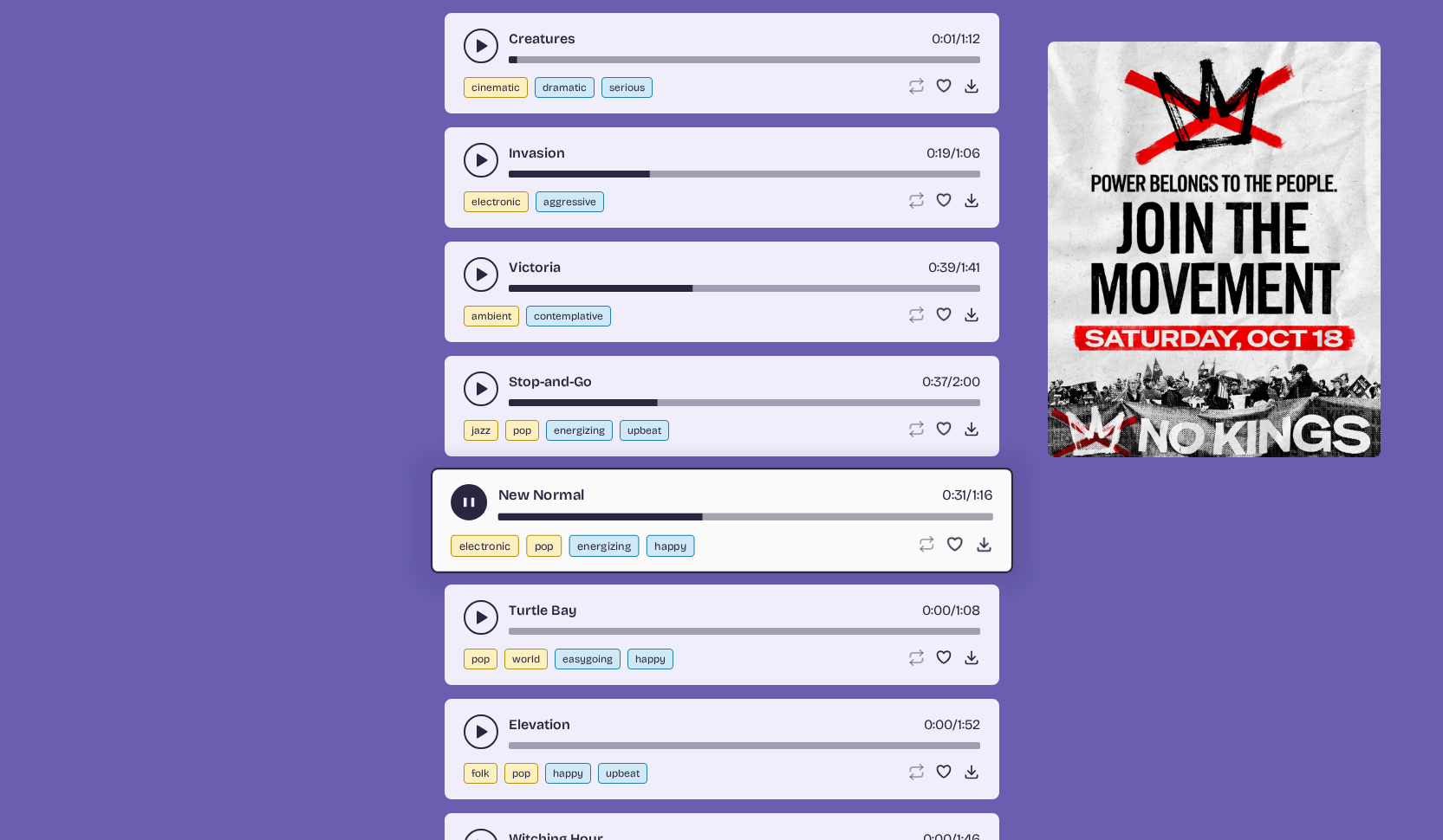
click at [476, 607] on button "play-pause toggle" at bounding box center [481, 618] width 35 height 35
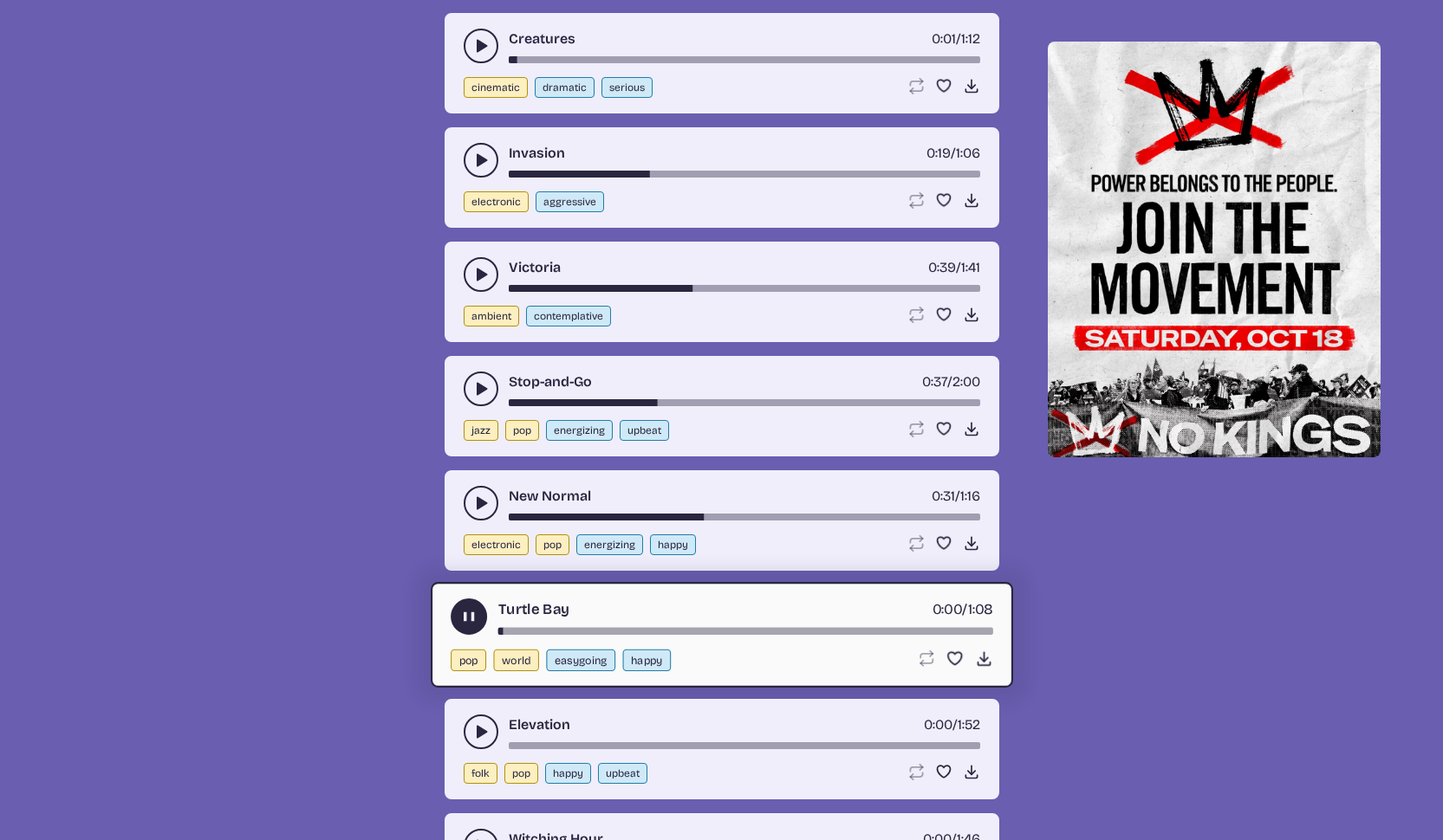
click at [701, 628] on div "song-time-bar" at bounding box center [745, 631] width 495 height 7
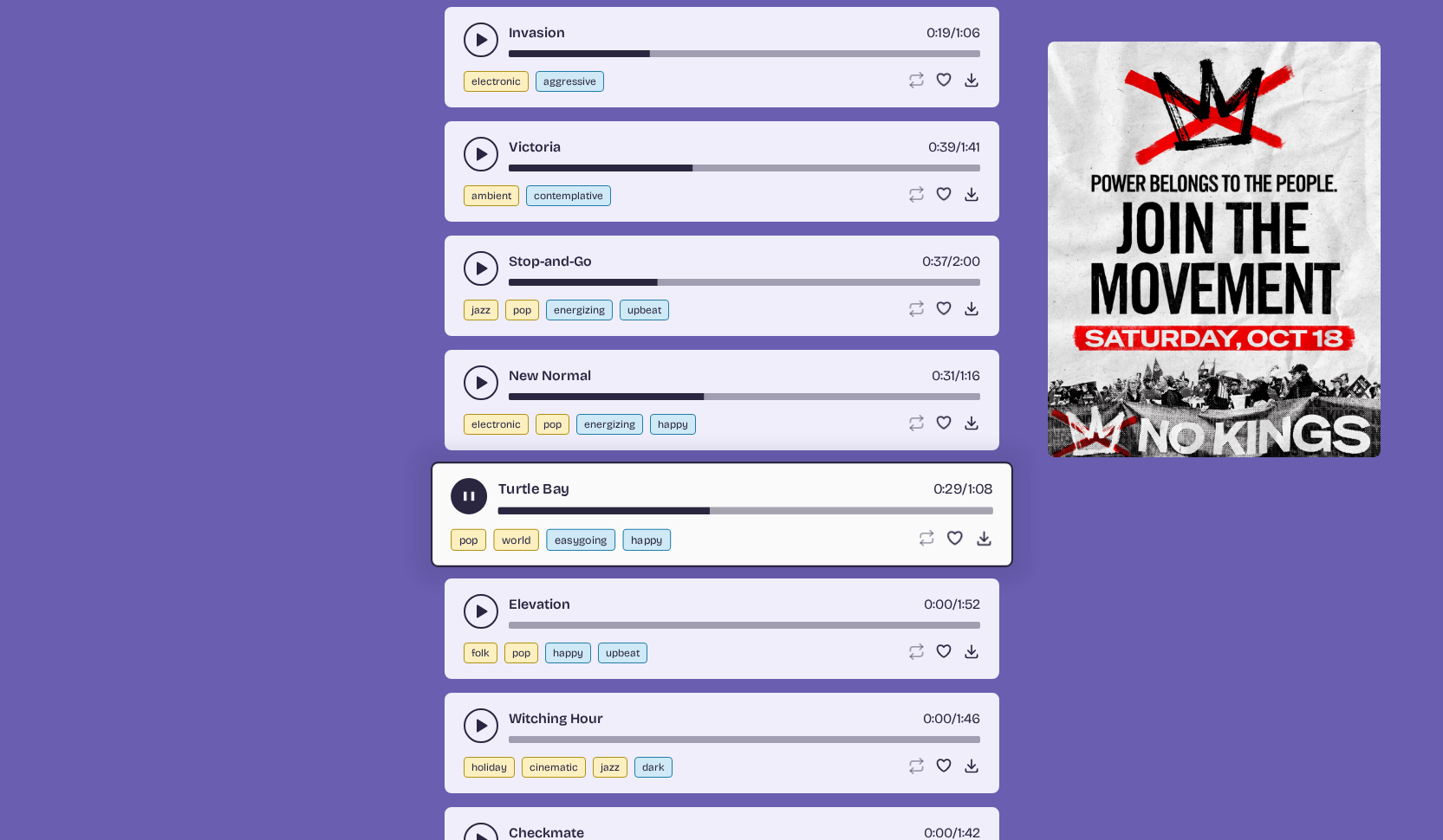
click at [470, 612] on button "play-pause toggle" at bounding box center [481, 612] width 35 height 35
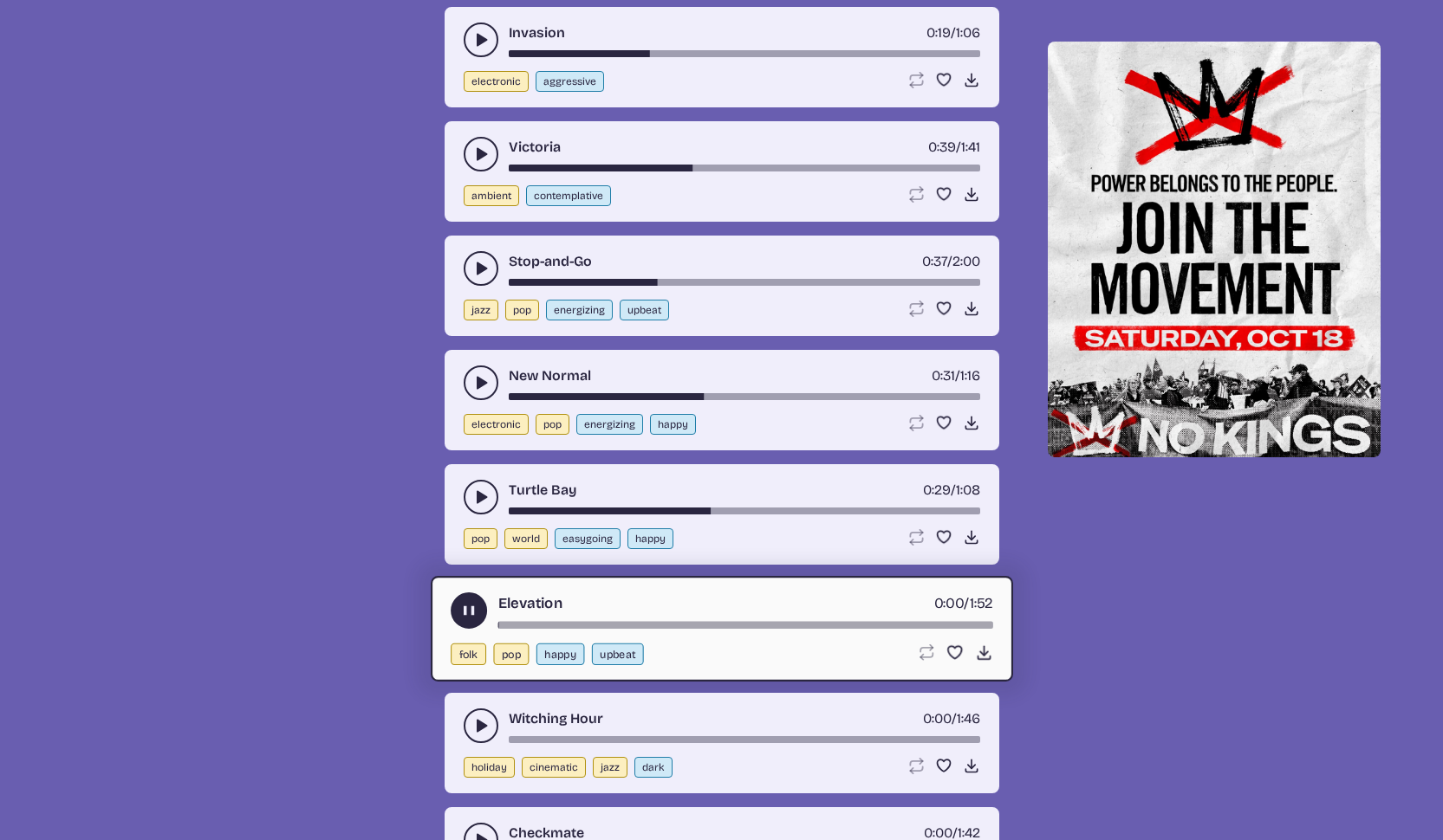
click at [696, 624] on div "song-time-bar" at bounding box center [745, 625] width 495 height 7
click at [575, 623] on div "song-time-bar" at bounding box center [745, 625] width 495 height 7
drag, startPoint x: 520, startPoint y: 622, endPoint x: 512, endPoint y: 624, distance: 8.2
click at [512, 624] on div "song-time-bar" at bounding box center [745, 625] width 495 height 7
drag, startPoint x: 512, startPoint y: 624, endPoint x: 481, endPoint y: 623, distance: 31.0
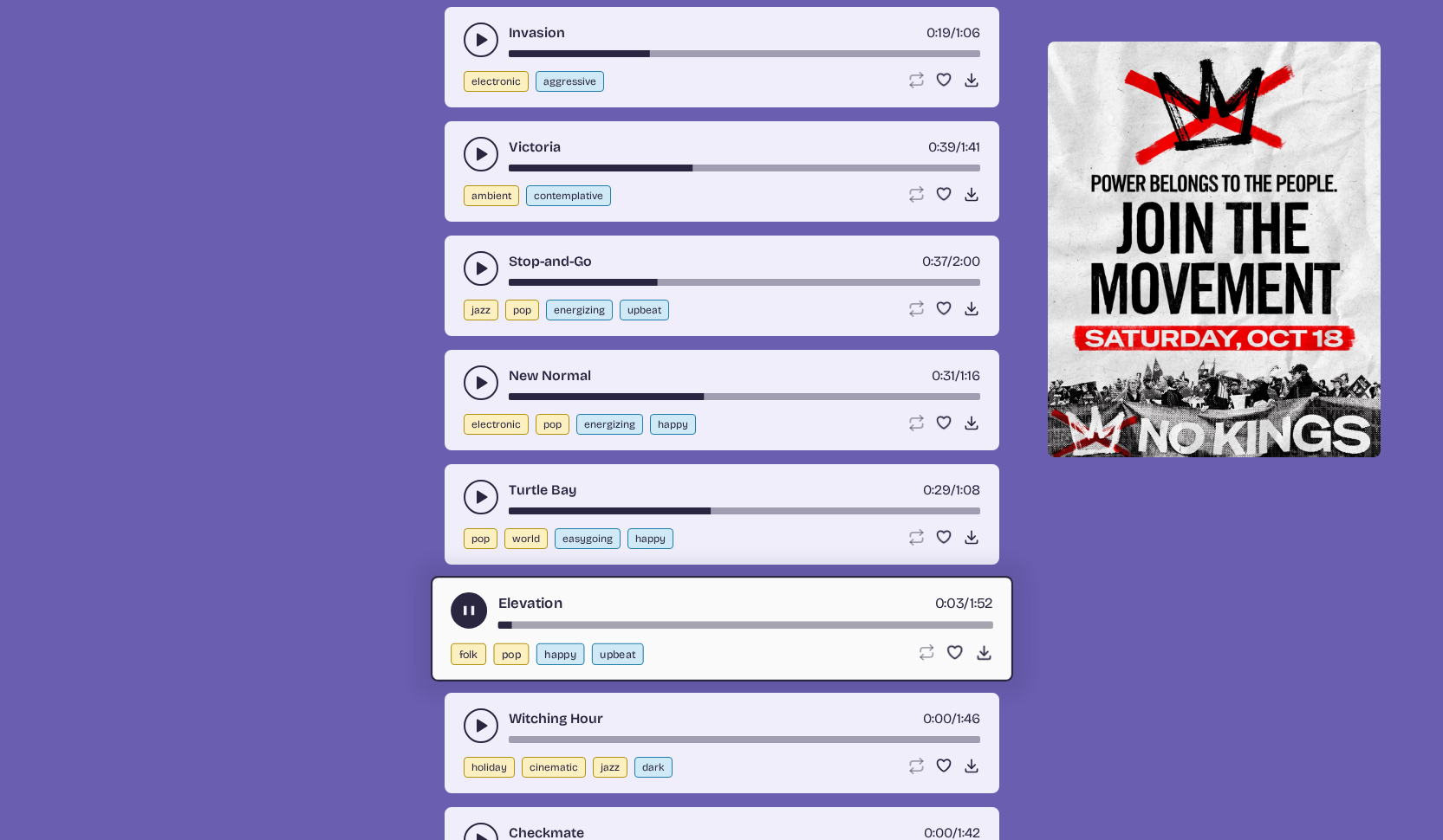
click at [481, 623] on div "Elevation 0:03 / 1:52" at bounding box center [722, 611] width 542 height 37
click at [498, 623] on div "Elevation 0:03 / 1:52" at bounding box center [722, 611] width 542 height 37
click at [503, 626] on div "song-time-bar" at bounding box center [745, 625] width 495 height 7
click at [977, 655] on icon "Download song" at bounding box center [983, 652] width 18 height 18
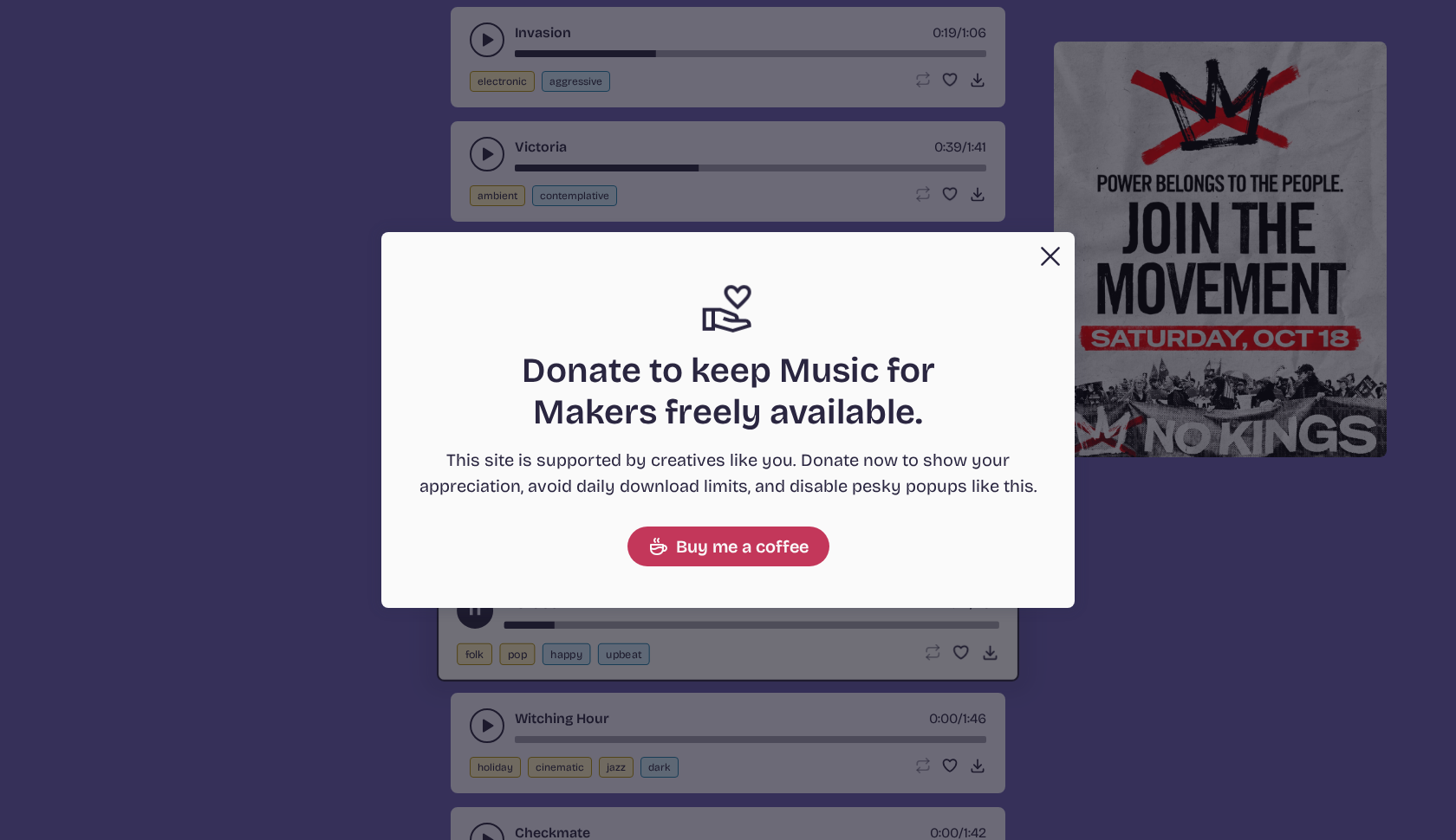
click at [1049, 256] on button "Close" at bounding box center [1050, 256] width 35 height 35
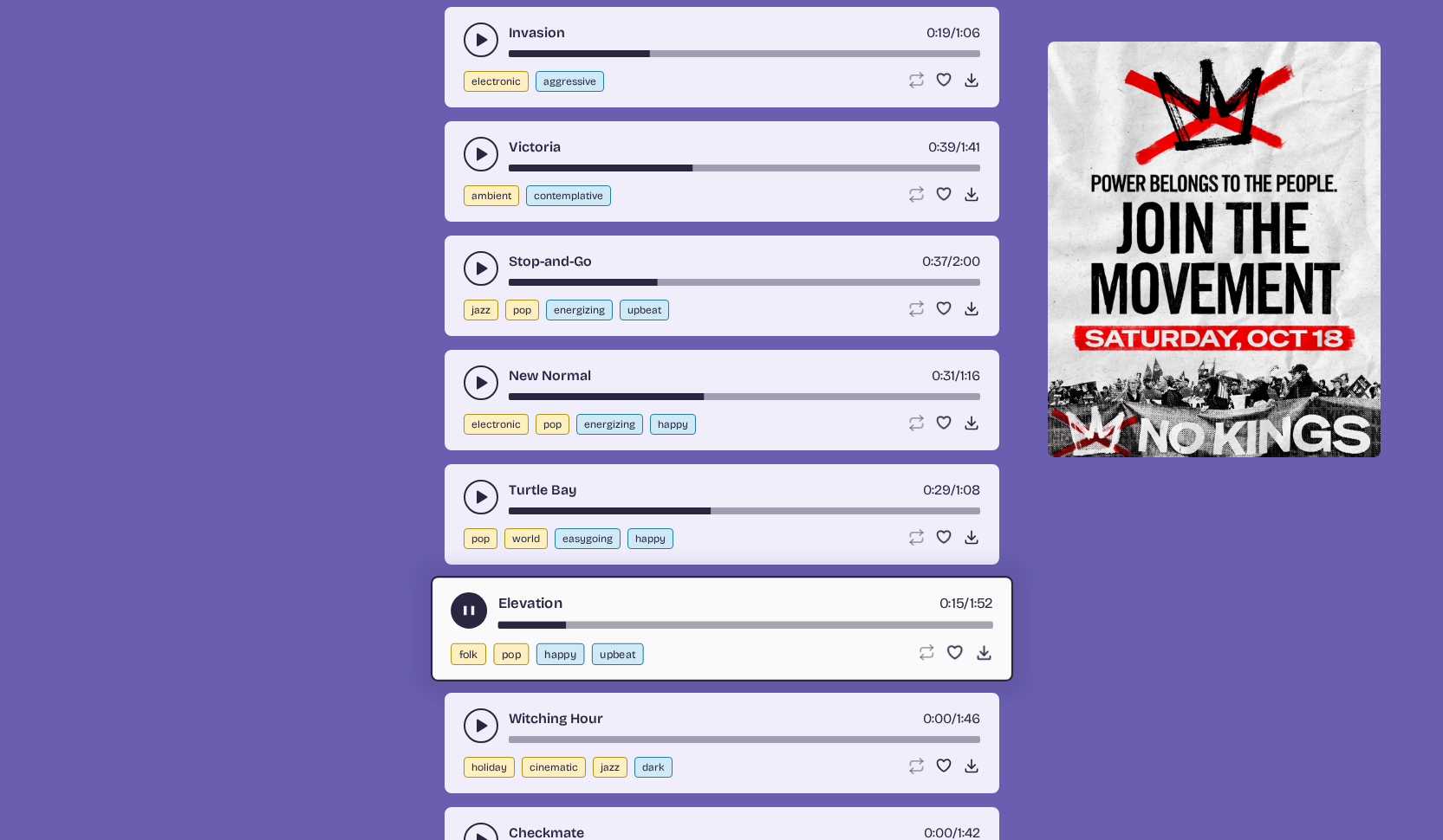
click at [458, 606] on button "play-pause toggle" at bounding box center [469, 611] width 37 height 37
